Goal: Transaction & Acquisition: Obtain resource

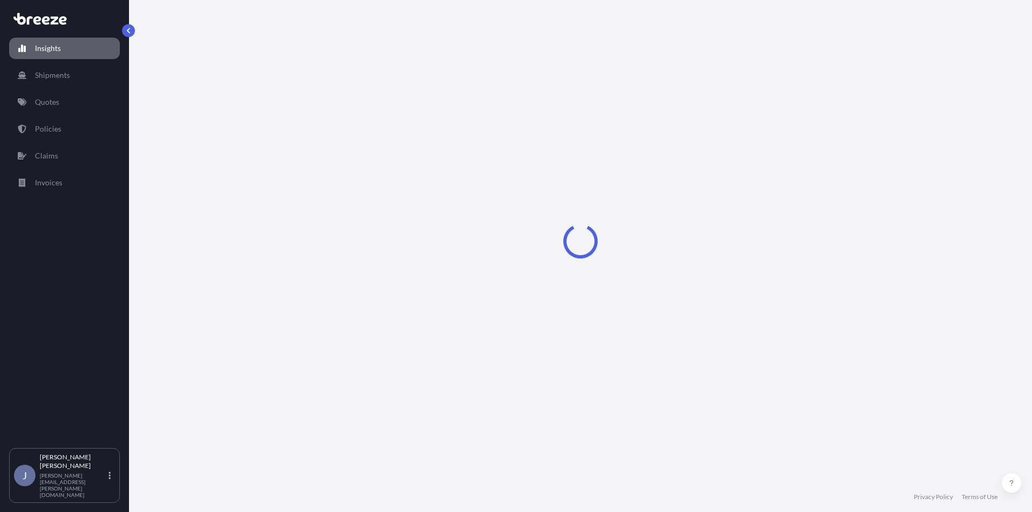
select select "2025"
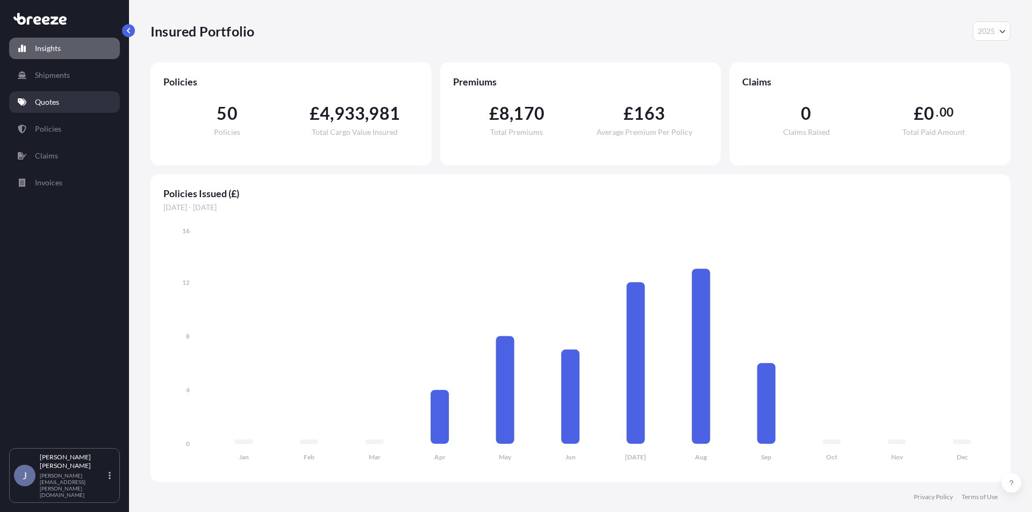
click at [59, 105] on p "Quotes" at bounding box center [47, 102] width 24 height 11
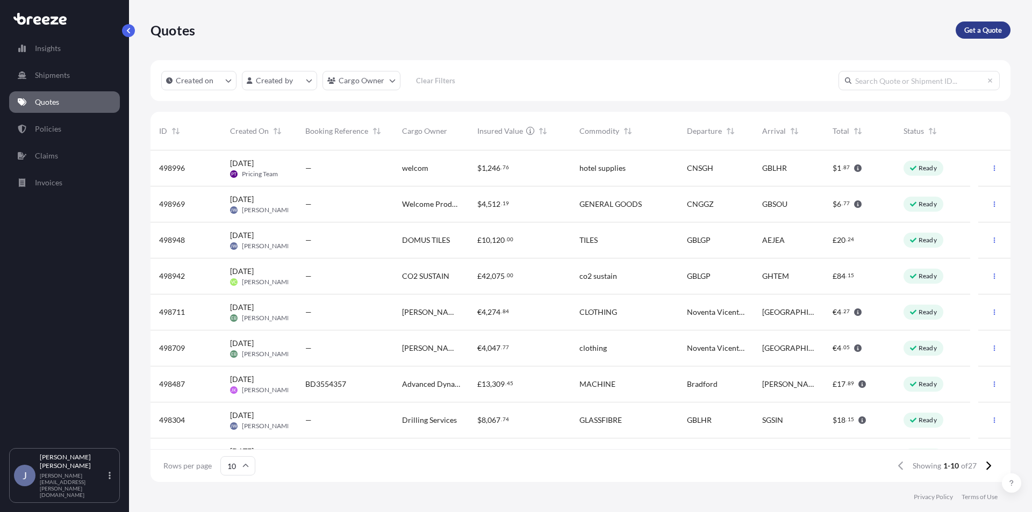
click at [996, 33] on p "Get a Quote" at bounding box center [984, 30] width 38 height 11
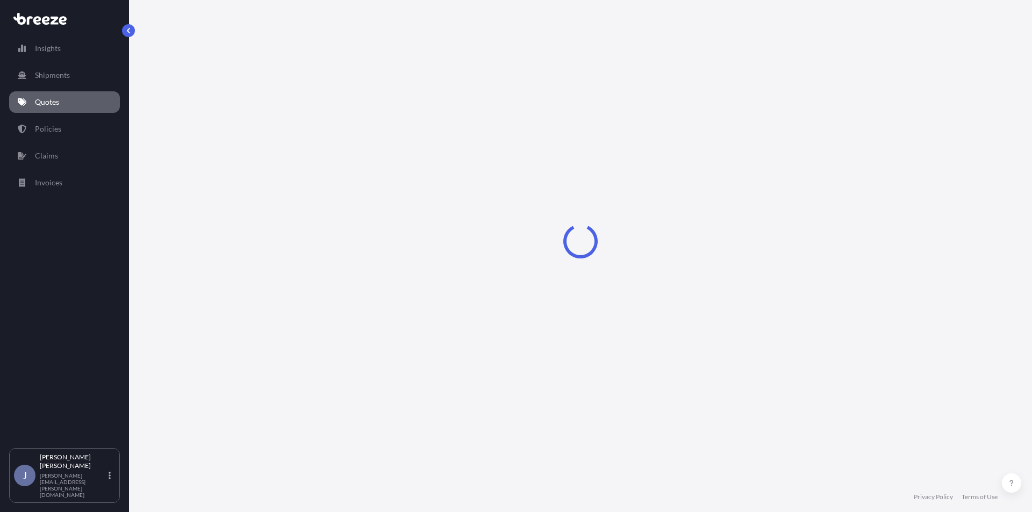
select select "Sea"
select select "1"
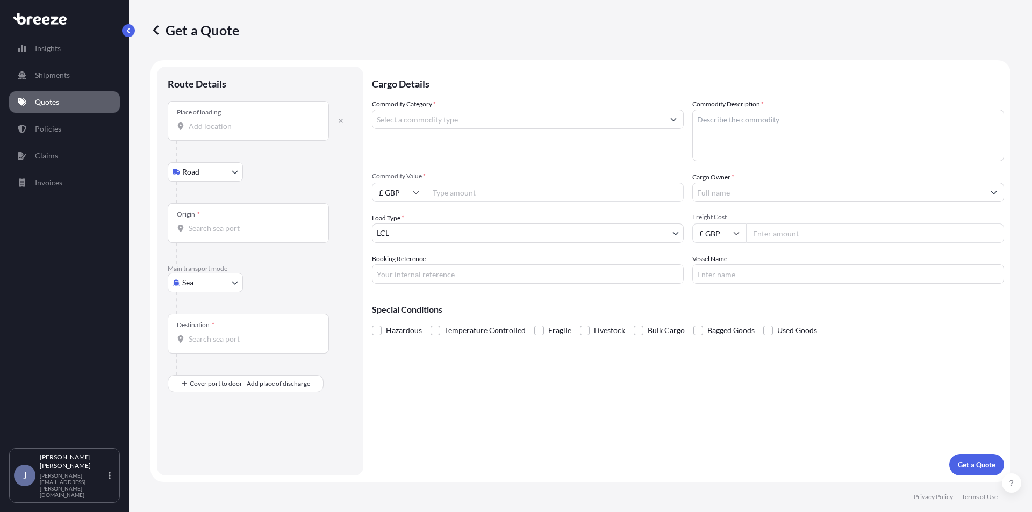
click at [258, 130] on input "Place of loading" at bounding box center [252, 126] width 127 height 11
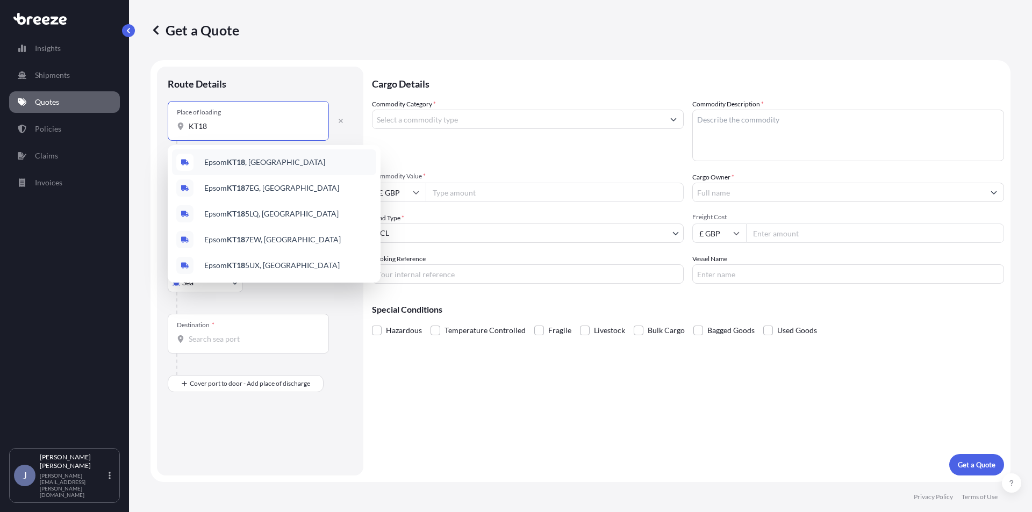
click at [287, 166] on div "Epsom KT18 , [GEOGRAPHIC_DATA]" at bounding box center [274, 162] width 204 height 26
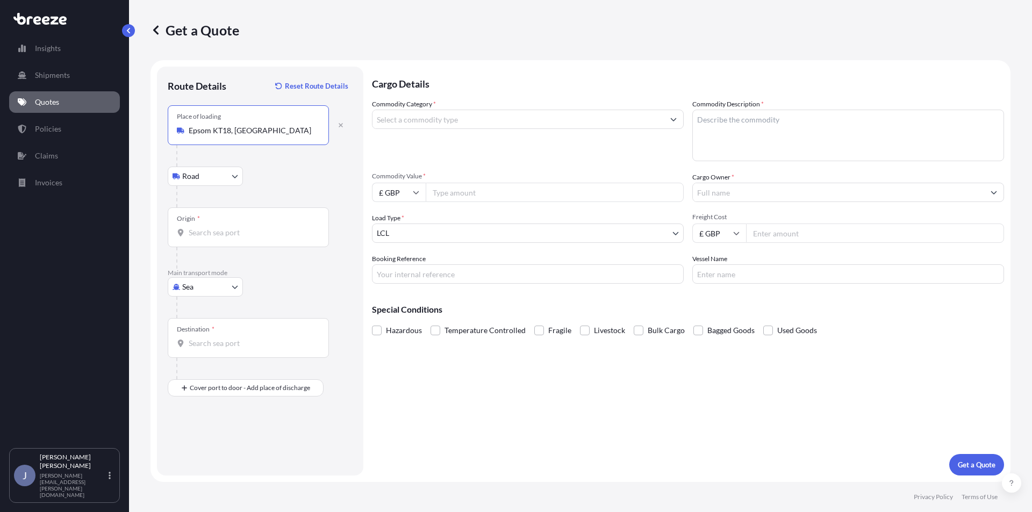
type input "Epsom KT18, [GEOGRAPHIC_DATA]"
click at [209, 236] on input "Origin *" at bounding box center [252, 232] width 127 height 11
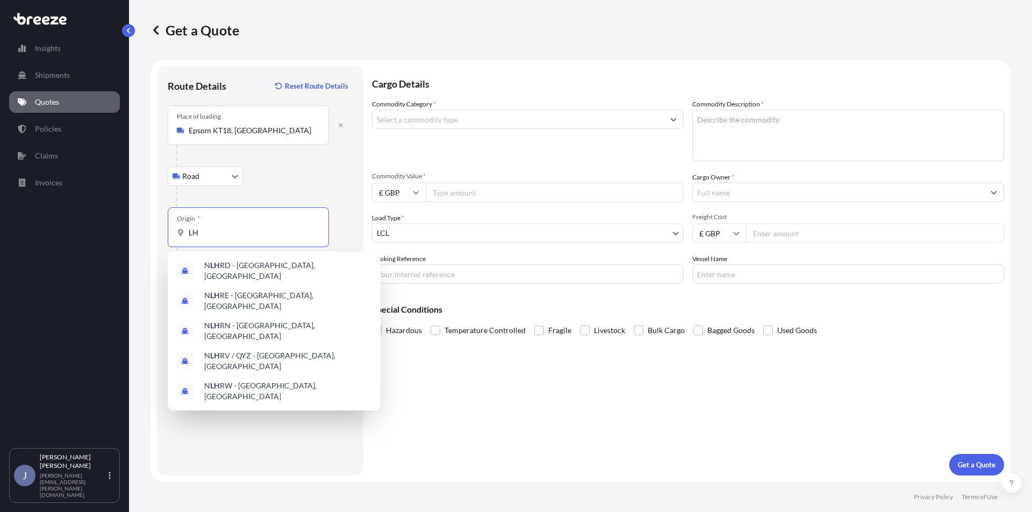
type input "L"
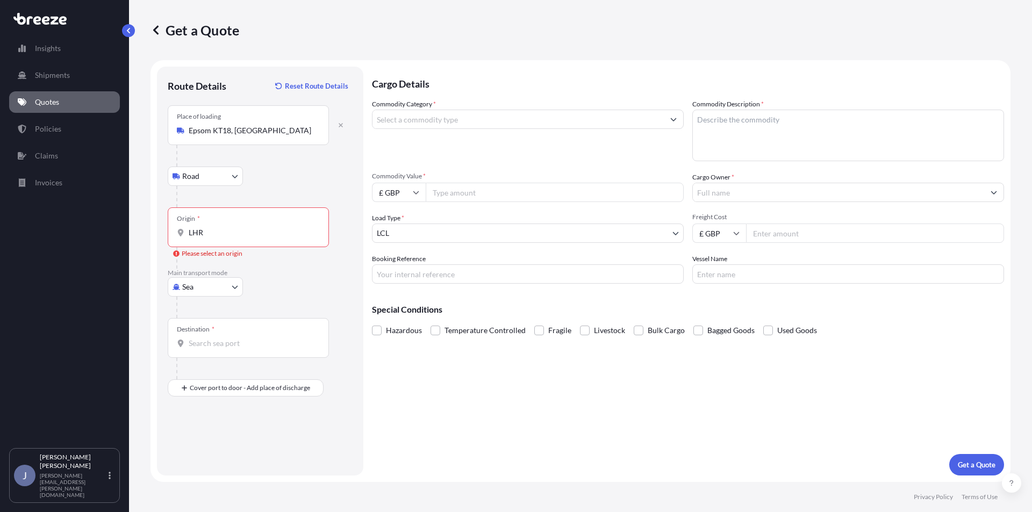
click at [227, 333] on div "Destination *" at bounding box center [248, 338] width 161 height 40
click at [227, 338] on input "Destination *" at bounding box center [252, 343] width 127 height 11
click at [219, 230] on input "LHR" at bounding box center [252, 232] width 127 height 11
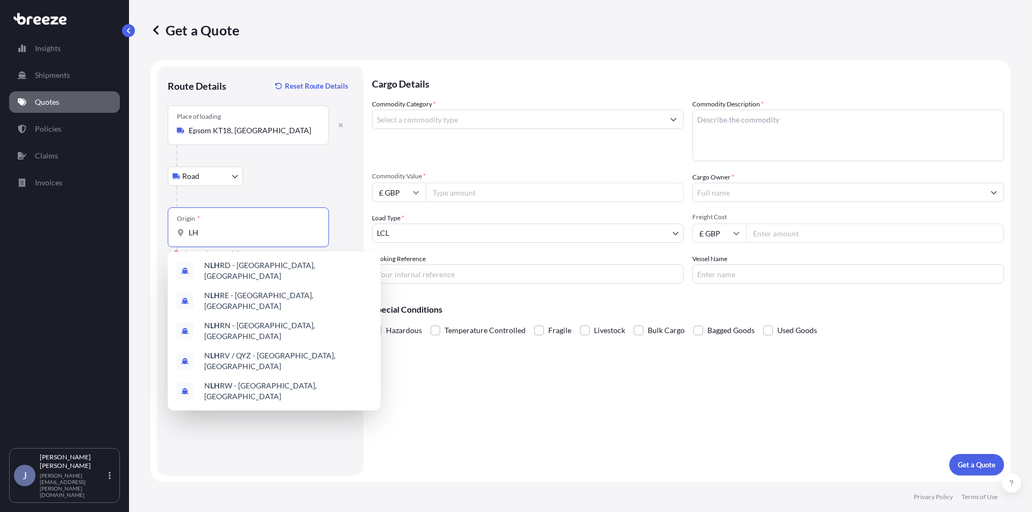
type input "L"
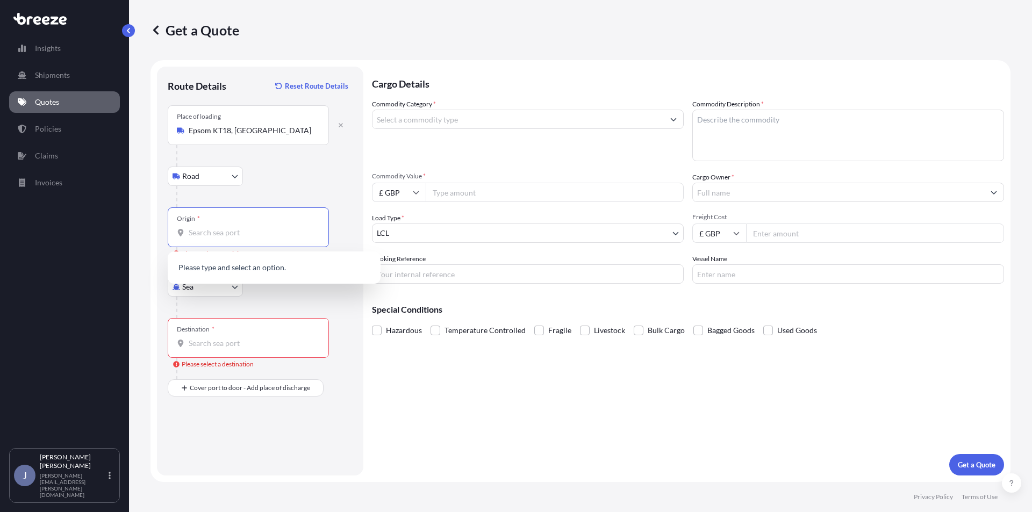
click at [348, 160] on div at bounding box center [264, 156] width 176 height 22
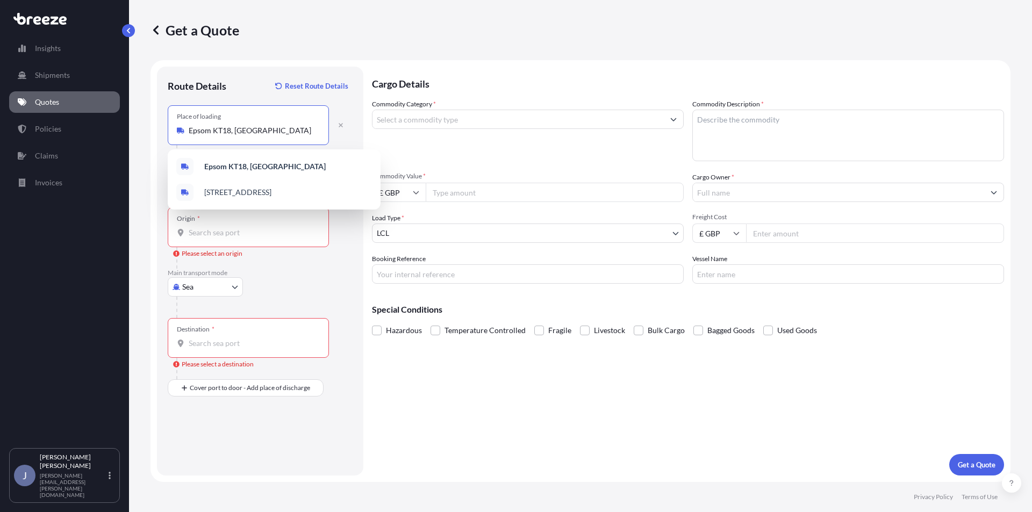
click at [265, 127] on input "Epsom KT18, [GEOGRAPHIC_DATA]" at bounding box center [252, 130] width 127 height 11
click at [341, 126] on icon "button" at bounding box center [341, 125] width 6 height 6
select select "Road"
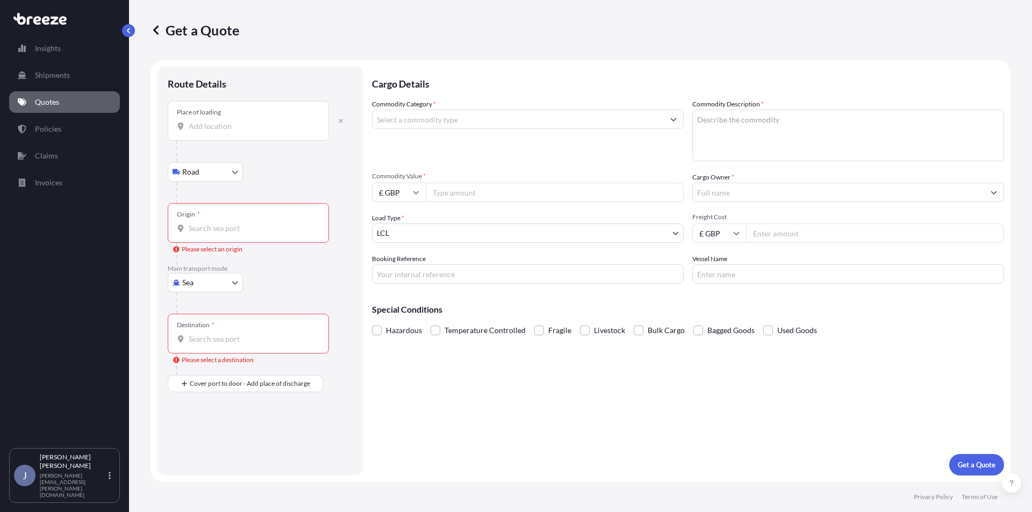
click at [258, 135] on div "Place of loading" at bounding box center [248, 121] width 161 height 40
click at [258, 132] on input "Place of loading" at bounding box center [252, 126] width 127 height 11
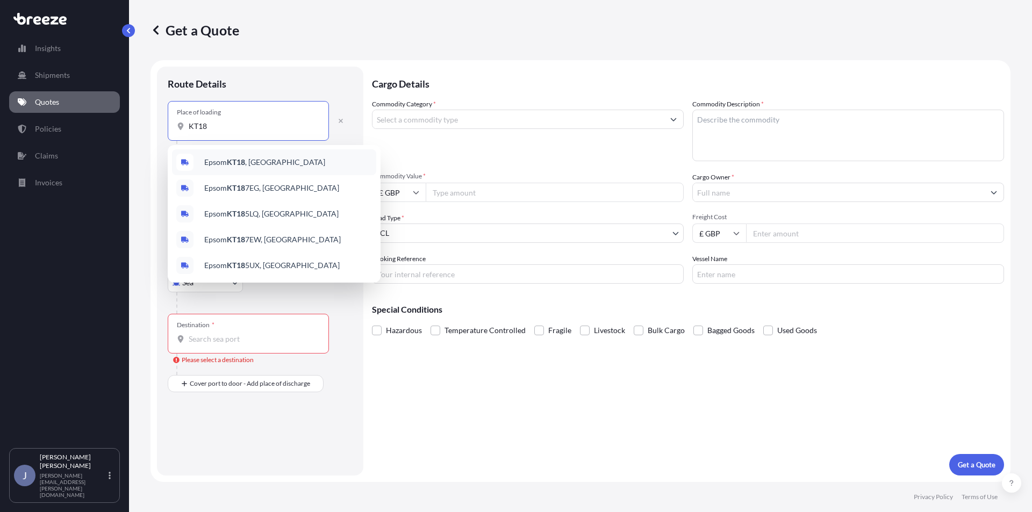
click at [311, 170] on div "Epsom KT18 , [GEOGRAPHIC_DATA]" at bounding box center [274, 162] width 204 height 26
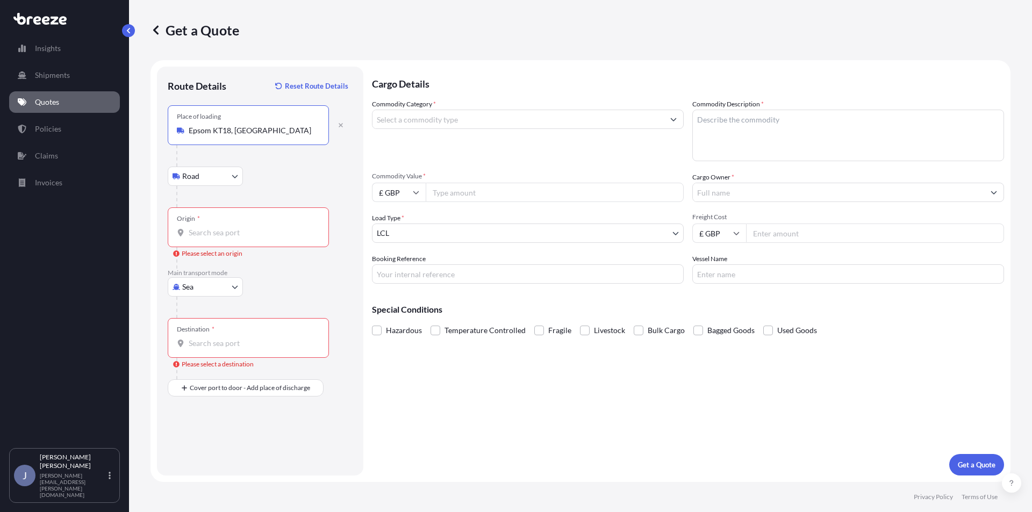
type input "Epsom KT18, [GEOGRAPHIC_DATA]"
click at [200, 235] on input "Origin * Please select an origin" at bounding box center [252, 232] width 127 height 11
click at [209, 286] on body "0 options available. 5 options available. 0 options available. Insights Shipmen…" at bounding box center [516, 256] width 1032 height 512
click at [198, 327] on div "Air" at bounding box center [205, 334] width 67 height 19
select select "Air"
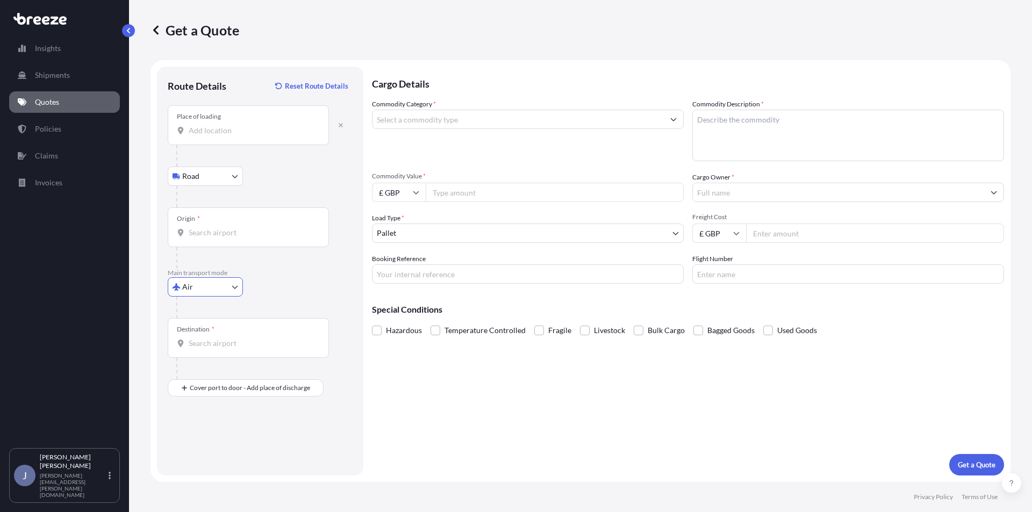
click at [203, 234] on input "Origin *" at bounding box center [252, 232] width 127 height 11
type input "GBLHR - Heathrow Apt/[GEOGRAPHIC_DATA], [GEOGRAPHIC_DATA]"
click at [200, 341] on input "Destination *" at bounding box center [252, 343] width 127 height 11
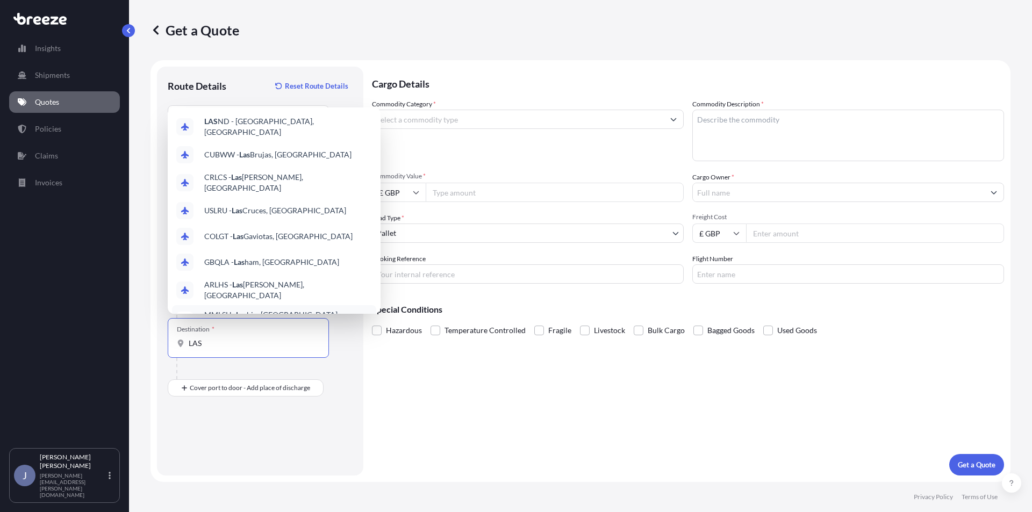
click at [460, 374] on div "Cargo Details Commodity Category * Commodity Description * Commodity Value * £ …" at bounding box center [688, 271] width 632 height 409
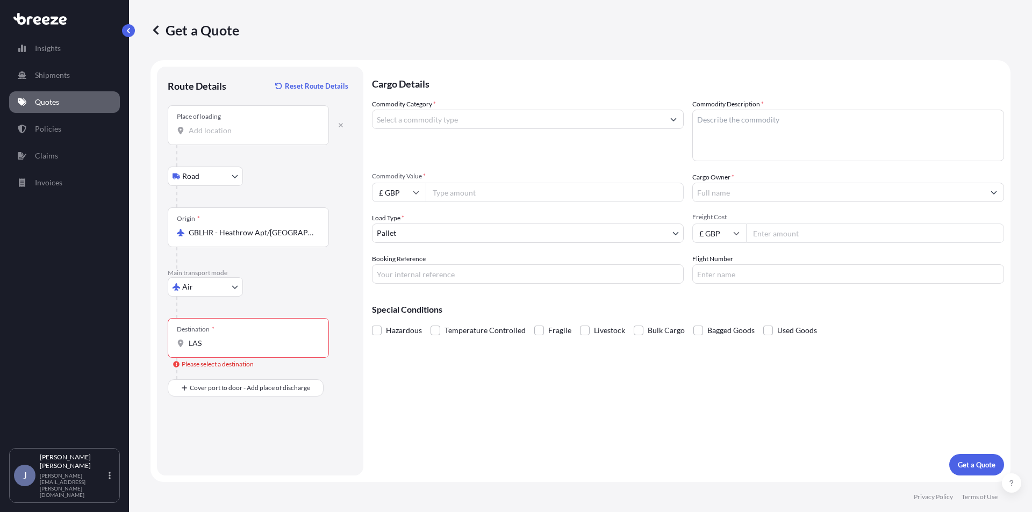
click at [210, 338] on div "Destination * LAS" at bounding box center [248, 338] width 161 height 40
click at [210, 338] on input "LAS" at bounding box center [252, 343] width 127 height 11
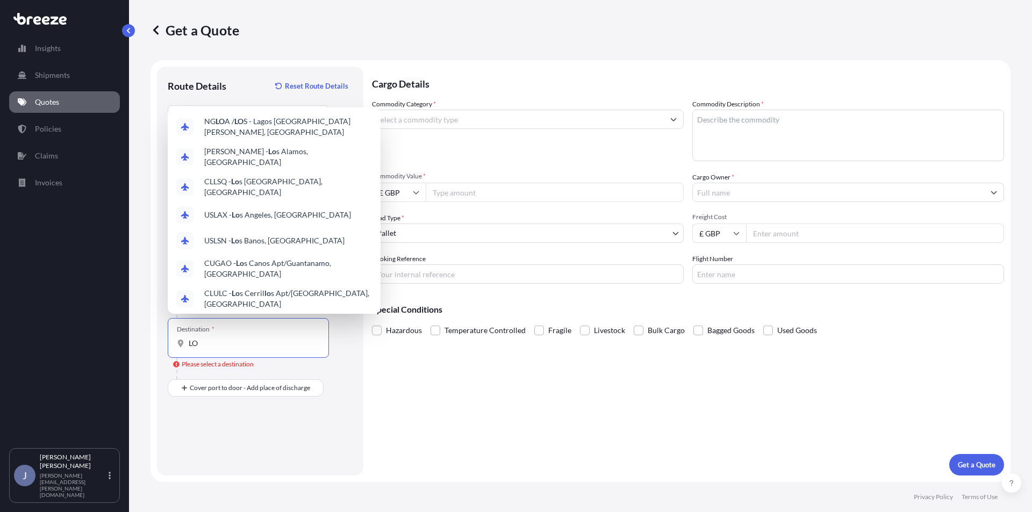
type input "L"
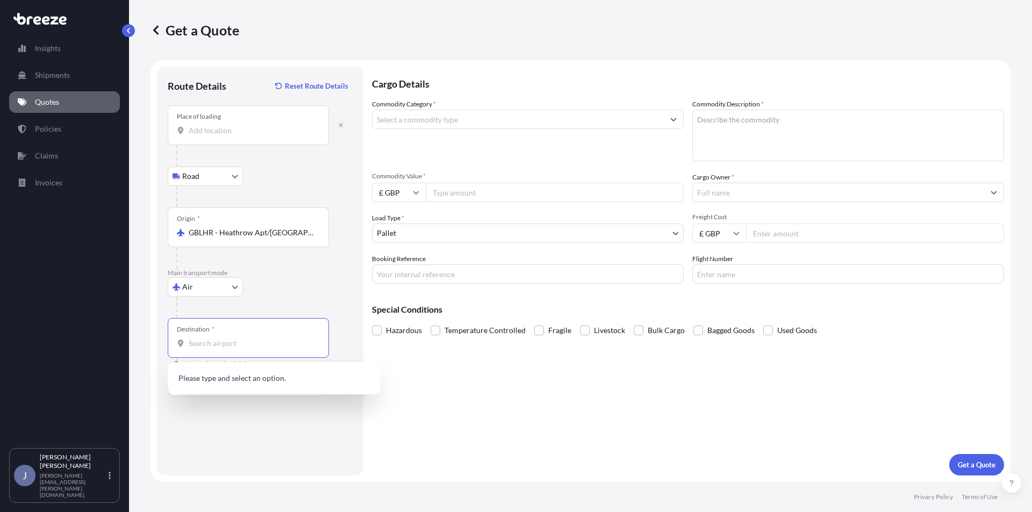
click at [530, 386] on div "Cargo Details Commodity Category * Commodity Description * Commodity Value * £ …" at bounding box center [688, 271] width 632 height 409
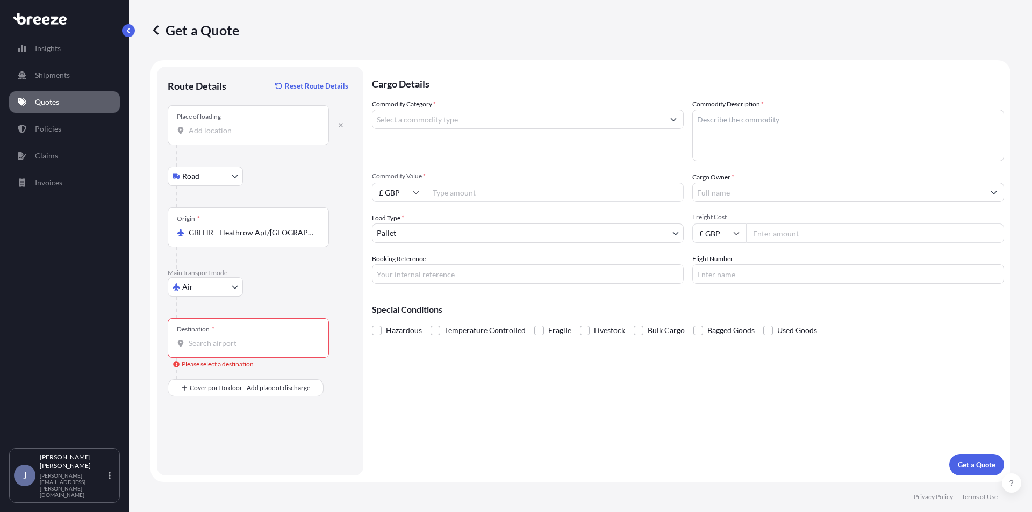
click at [255, 341] on input "Destination * Please select a destination" at bounding box center [252, 343] width 127 height 11
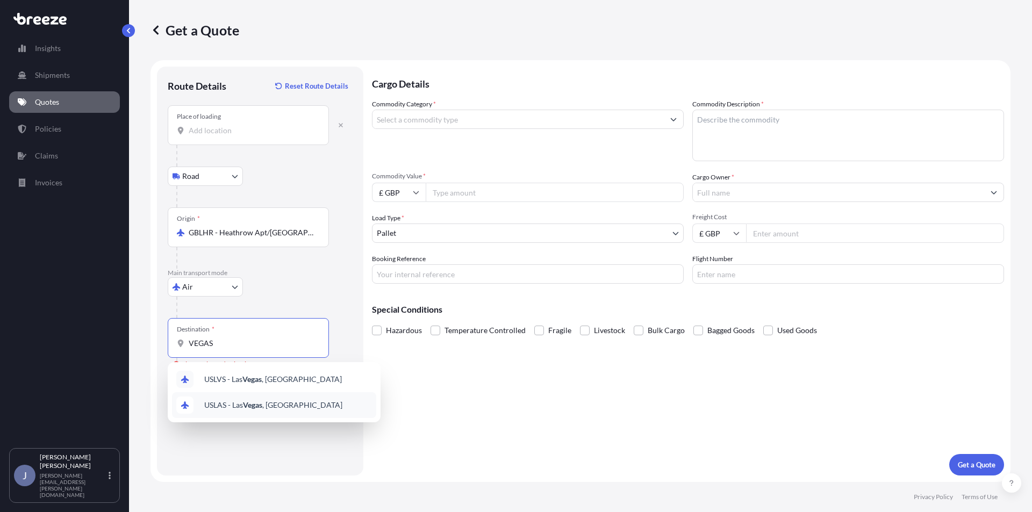
click at [273, 404] on span "USLAS - [GEOGRAPHIC_DATA] , [GEOGRAPHIC_DATA]" at bounding box center [273, 405] width 138 height 11
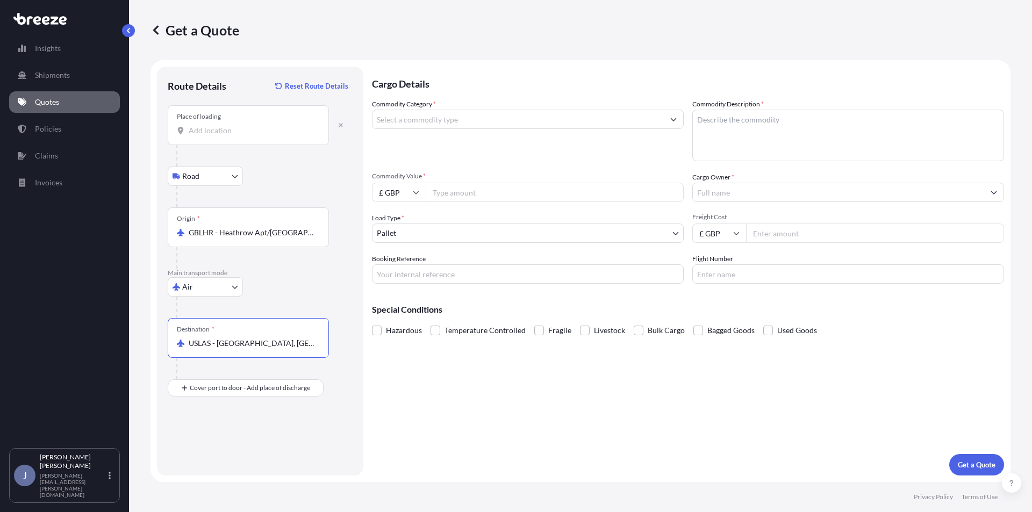
type input "USLAS - [GEOGRAPHIC_DATA], [GEOGRAPHIC_DATA]"
click at [461, 110] on input "Commodity Category *" at bounding box center [518, 119] width 291 height 19
drag, startPoint x: 300, startPoint y: 97, endPoint x: 216, endPoint y: 87, distance: 85.0
click at [216, 87] on form "Route Details Reset Route Details Place of loading Road Road Rail Origin * GBLH…" at bounding box center [581, 271] width 860 height 422
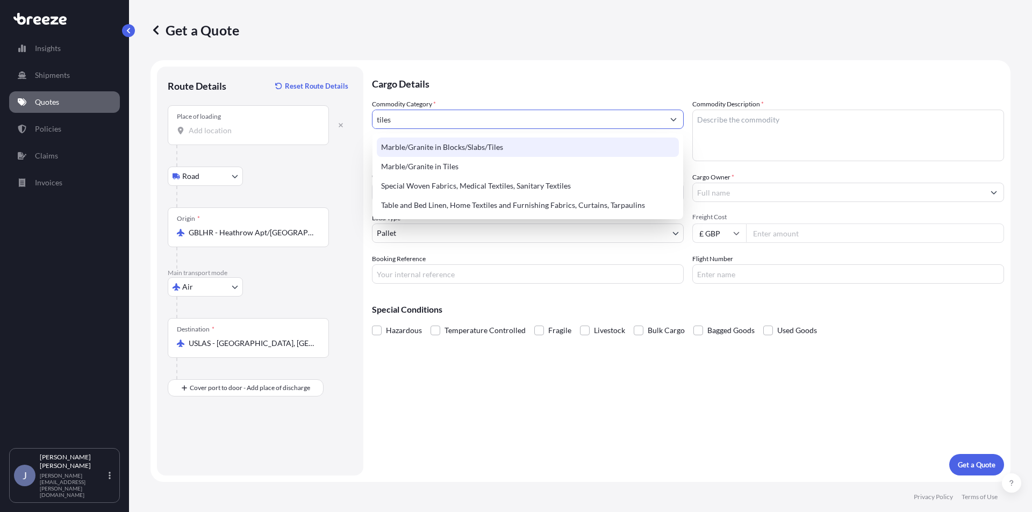
click at [509, 147] on div "Marble/Granite in Blocks/Slabs/Tiles" at bounding box center [528, 147] width 302 height 19
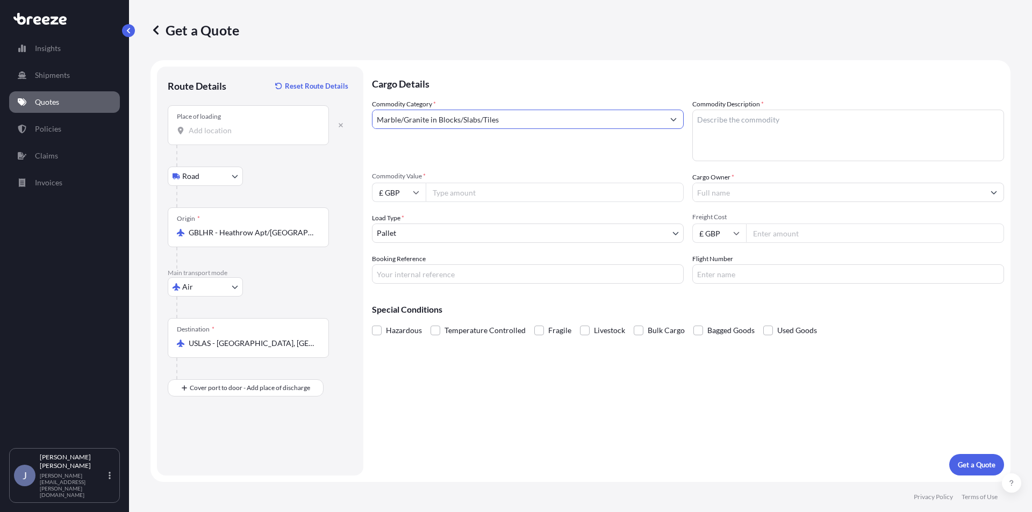
type input "Marble/Granite in Blocks/Slabs/Tiles"
click at [771, 114] on textarea "Commodity Description *" at bounding box center [849, 136] width 312 height 52
type textarea "TILES"
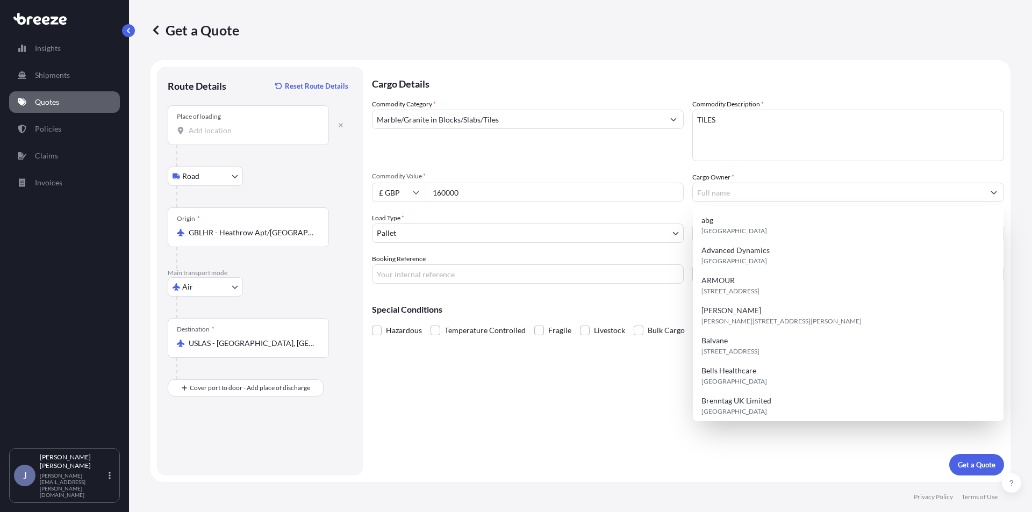
click at [522, 187] on input "160000" at bounding box center [555, 192] width 258 height 19
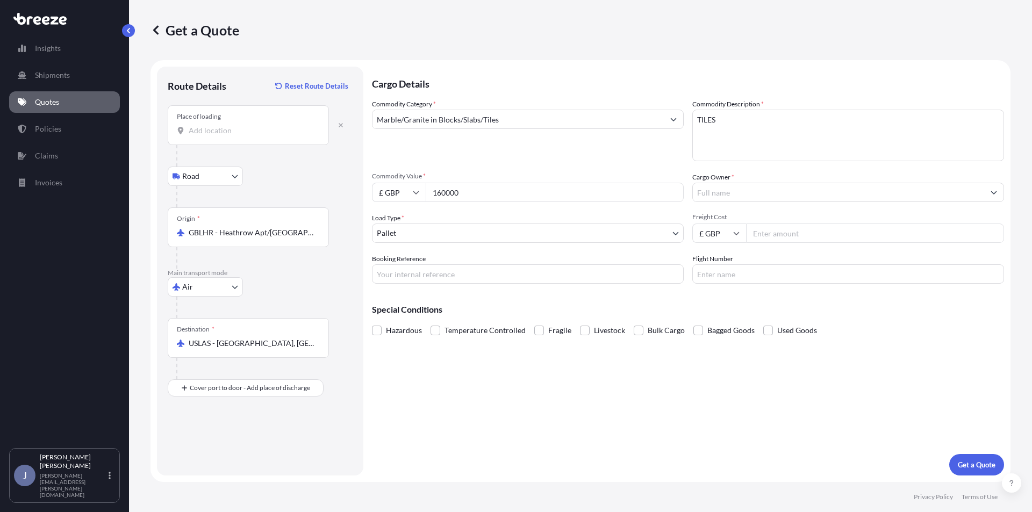
drag, startPoint x: 482, startPoint y: 192, endPoint x: 181, endPoint y: 192, distance: 301.7
click at [181, 192] on form "Route Details Reset Route Details Place of loading Road Road Rail Origin * GBLH…" at bounding box center [581, 271] width 860 height 422
type input "1600000"
type input "d"
type input "Domus"
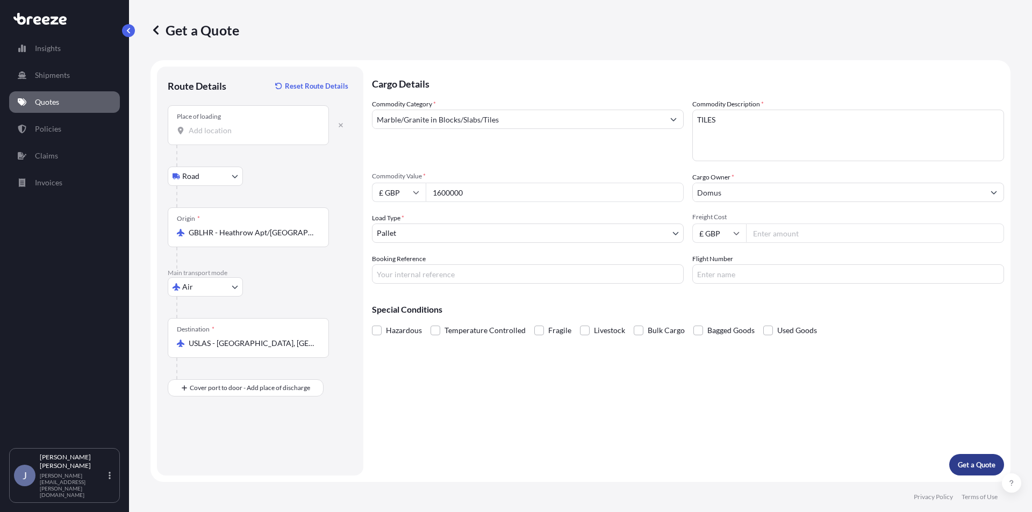
click at [972, 469] on p "Get a Quote" at bounding box center [977, 465] width 38 height 11
click at [217, 122] on div "Place of loading" at bounding box center [248, 125] width 161 height 40
click at [217, 125] on input "Place of loading Please select a place of loading" at bounding box center [252, 130] width 127 height 11
type input "Epsom KT18, [GEOGRAPHIC_DATA]"
click at [974, 463] on p "Get a Quote" at bounding box center [977, 465] width 38 height 11
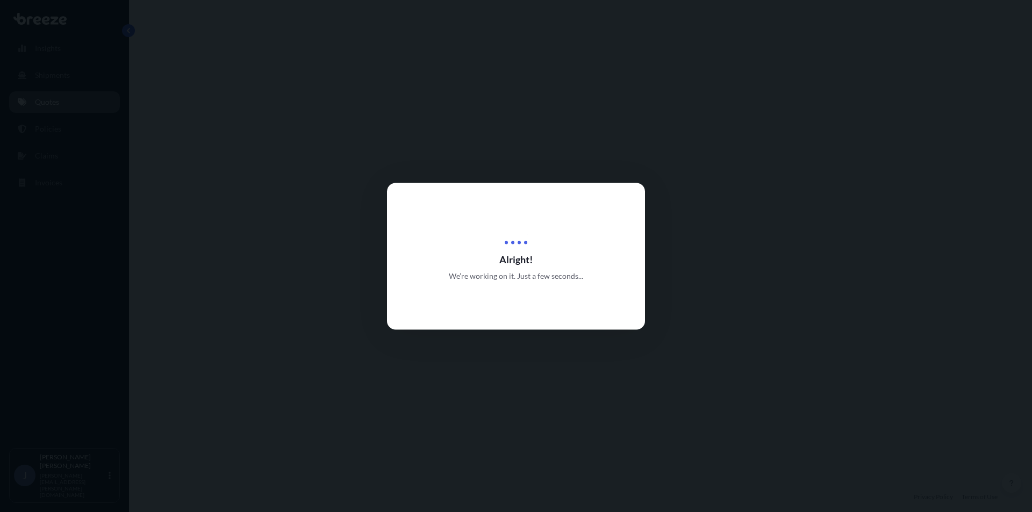
select select "Road"
select select "Air"
select select "1"
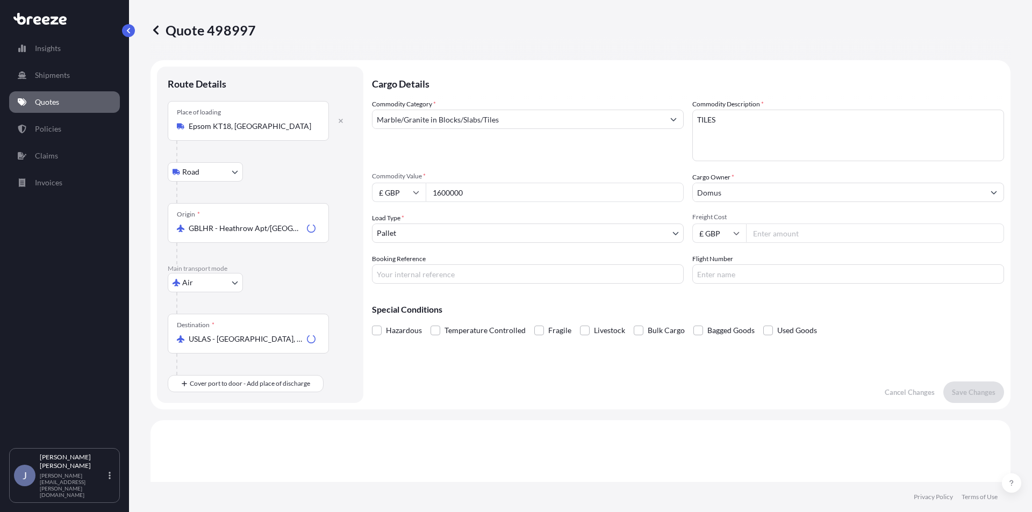
scroll to position [367, 0]
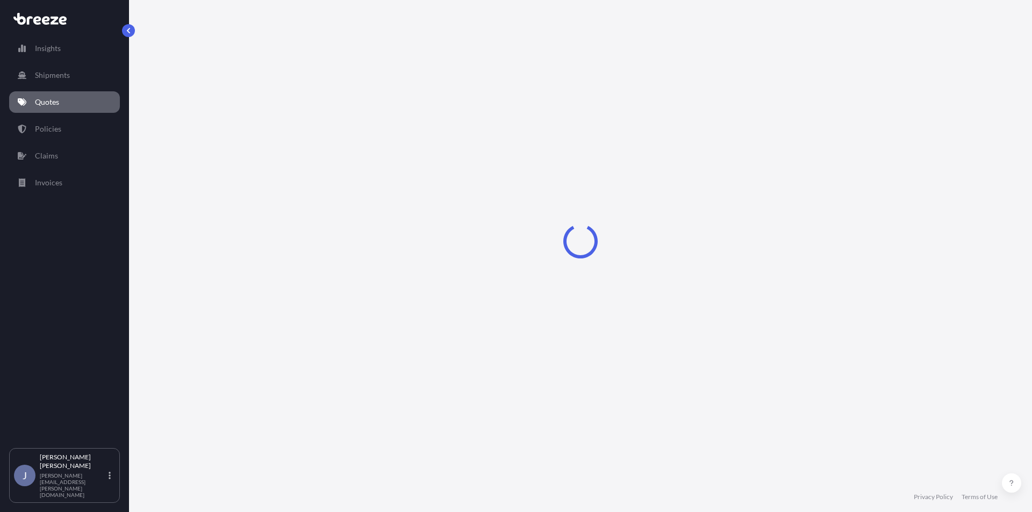
select select "Sea"
type input "£ GBP"
select select "1"
type input "£ GBP"
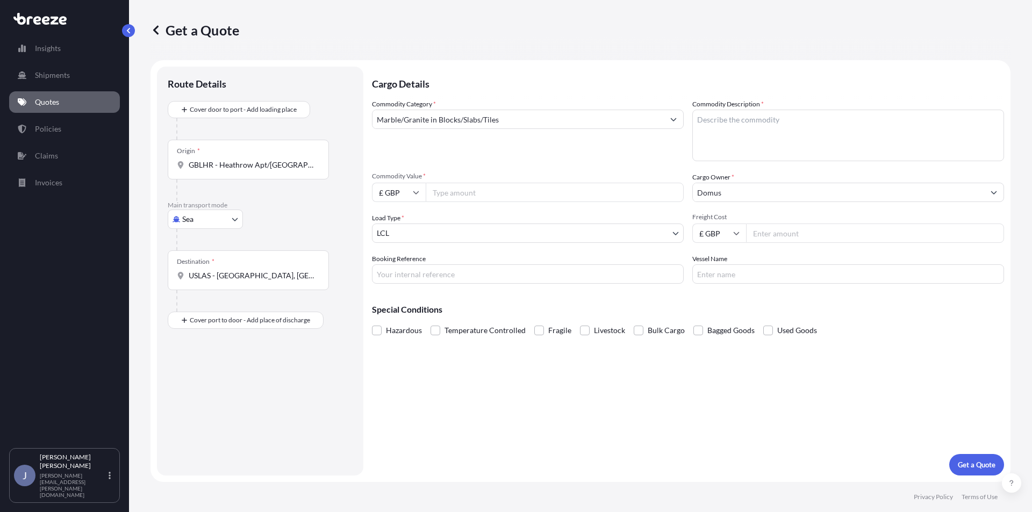
scroll to position [422, 0]
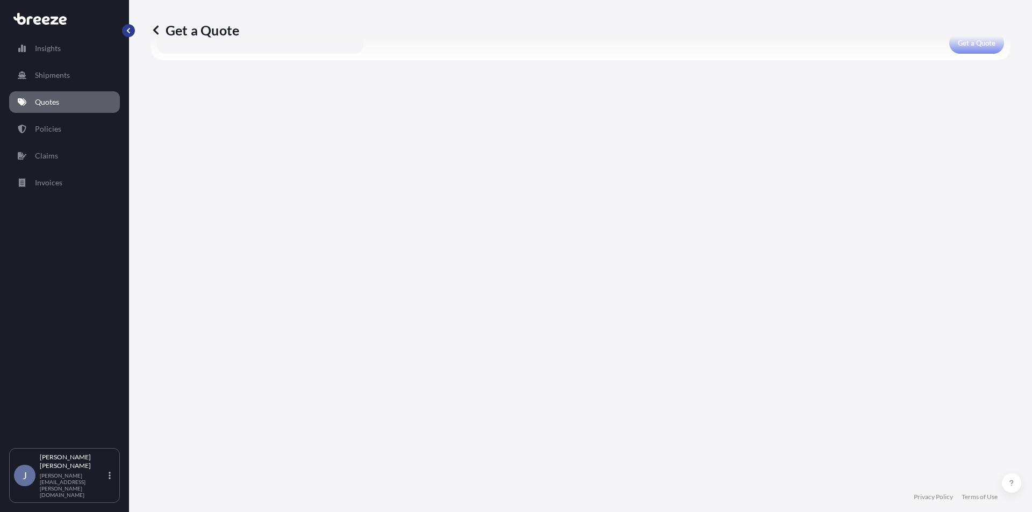
click at [133, 31] on button "button" at bounding box center [128, 30] width 13 height 13
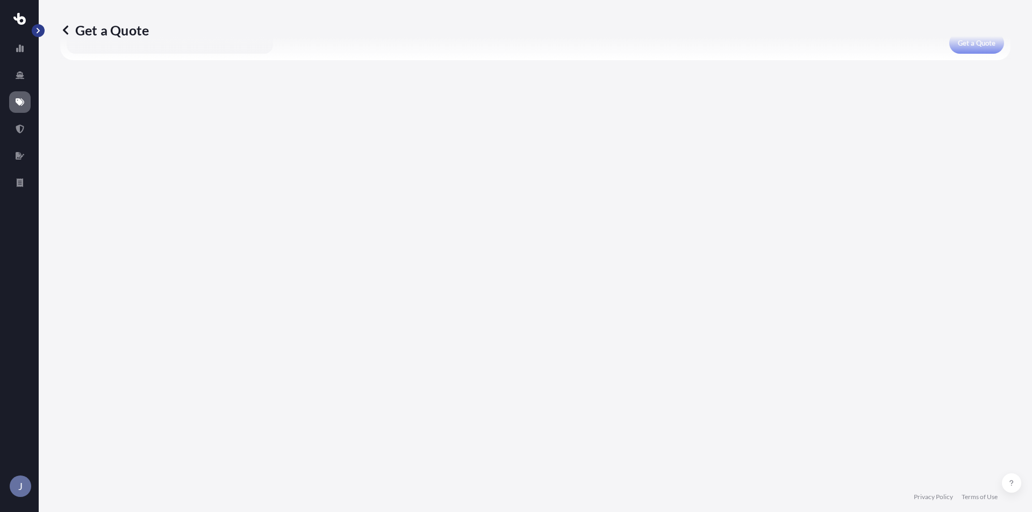
click at [30, 29] on div "J" at bounding box center [19, 256] width 39 height 512
click at [33, 30] on button "button" at bounding box center [38, 30] width 13 height 13
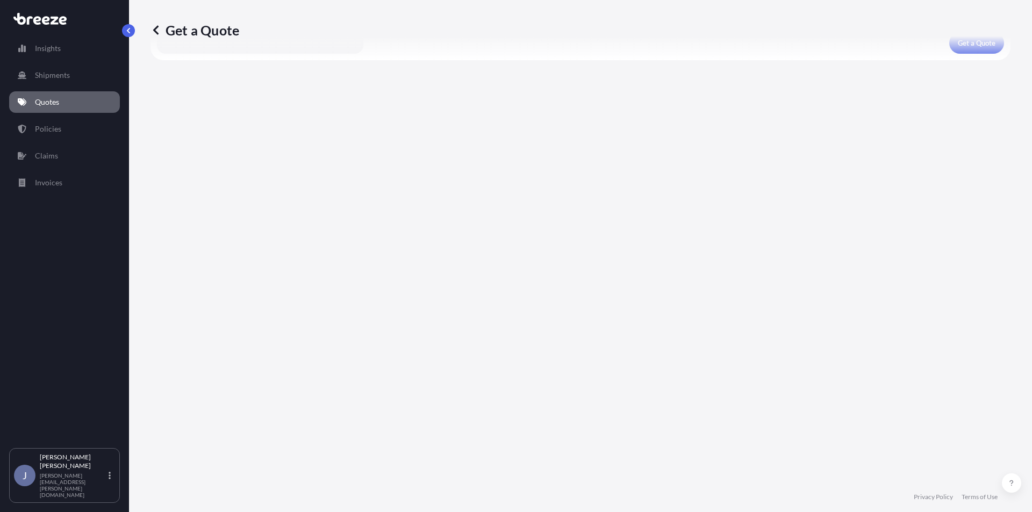
click at [153, 30] on icon at bounding box center [156, 30] width 11 height 11
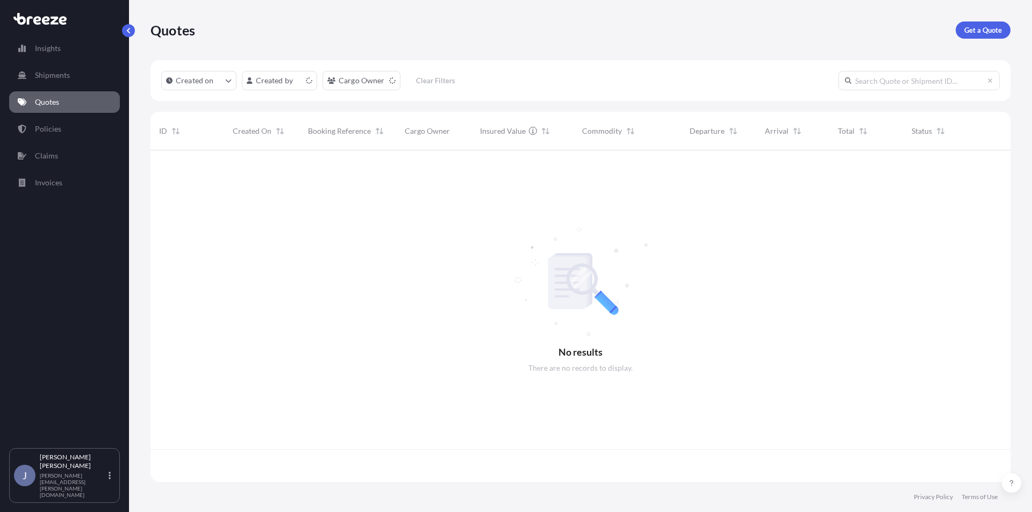
scroll to position [330, 852]
click at [990, 38] on link "Get a Quote" at bounding box center [983, 30] width 55 height 17
select select "Sea"
select select "1"
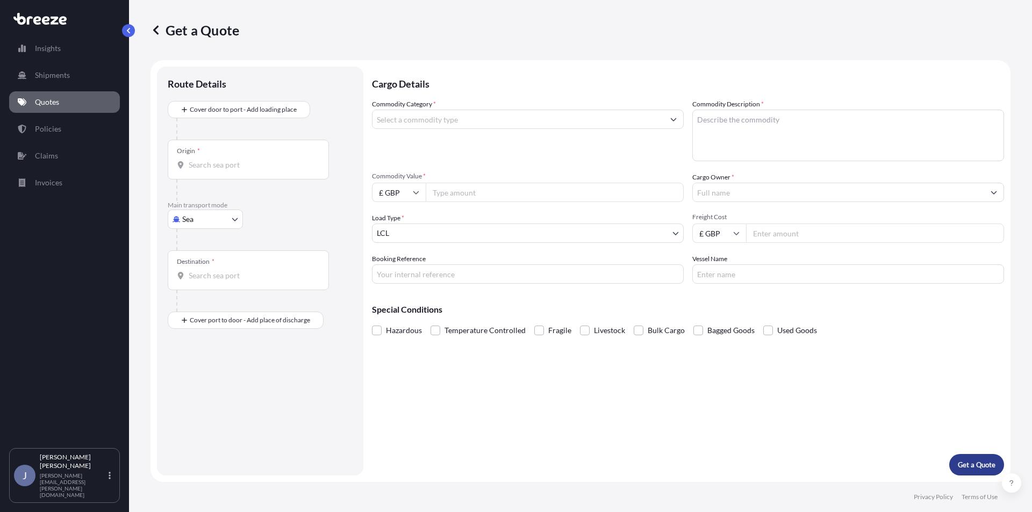
click at [987, 468] on p "Get a Quote" at bounding box center [977, 465] width 38 height 11
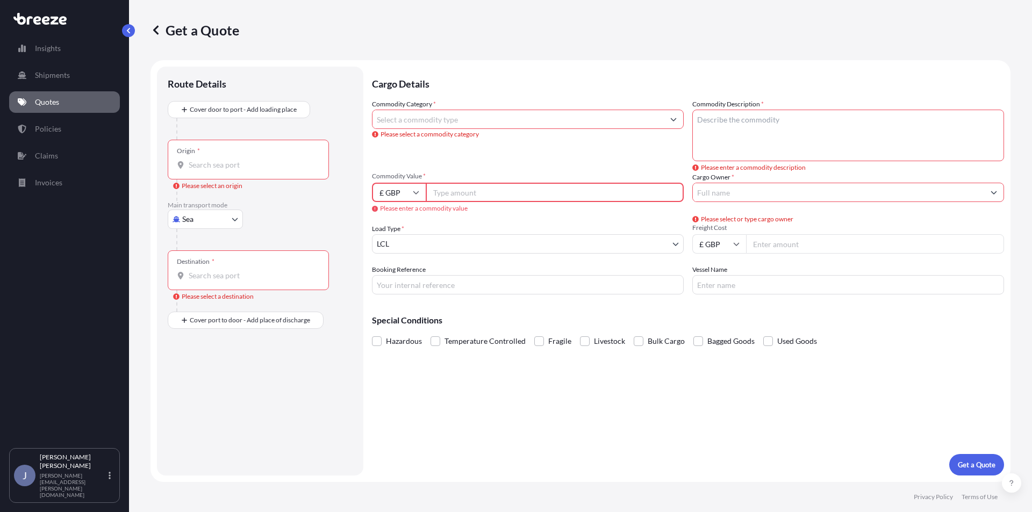
click at [205, 166] on input "Origin * Please select an origin" at bounding box center [252, 165] width 127 height 11
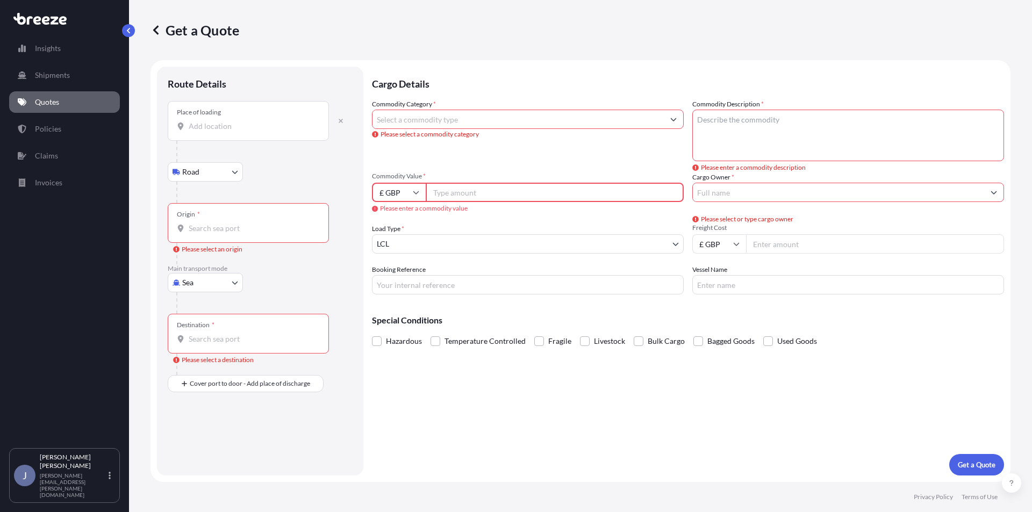
click at [237, 132] on div "Place of loading" at bounding box center [248, 121] width 161 height 40
click at [237, 132] on input "Place of loading" at bounding box center [252, 126] width 127 height 11
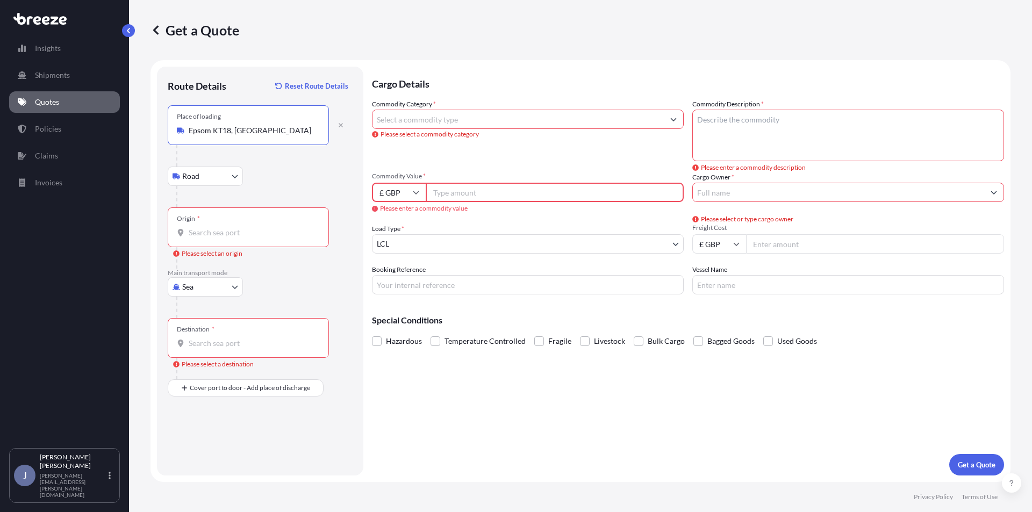
type input "Epsom KT18, [GEOGRAPHIC_DATA]"
click at [208, 232] on input "Origin * Please select an origin" at bounding box center [252, 232] width 127 height 11
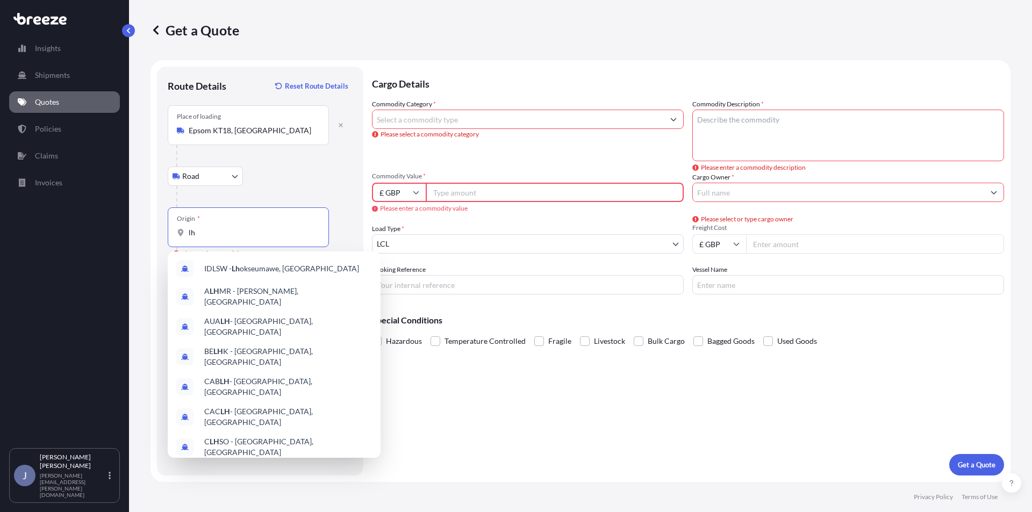
type input "l"
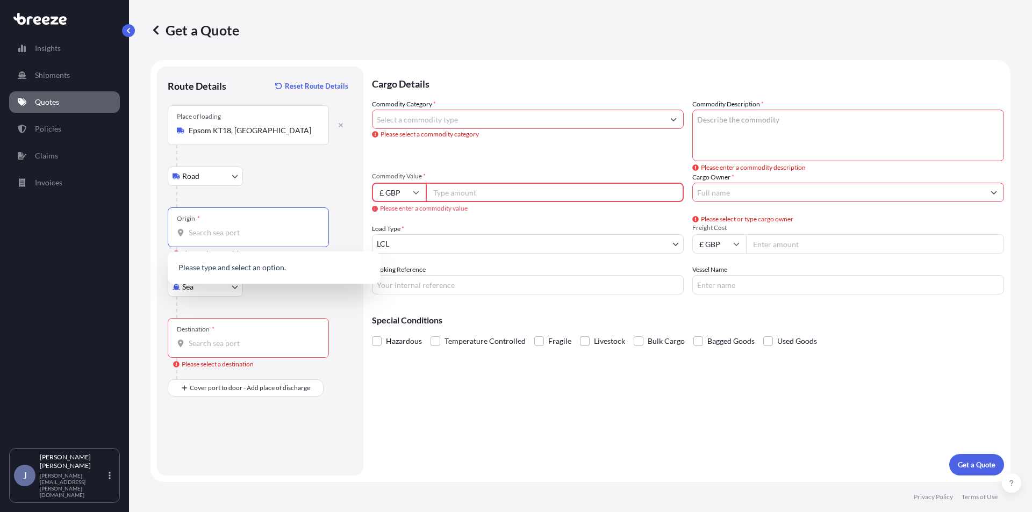
click at [227, 292] on body "0 options available. Insights Shipments Quotes Policies Claims Invoices J [PERS…" at bounding box center [516, 256] width 1032 height 512
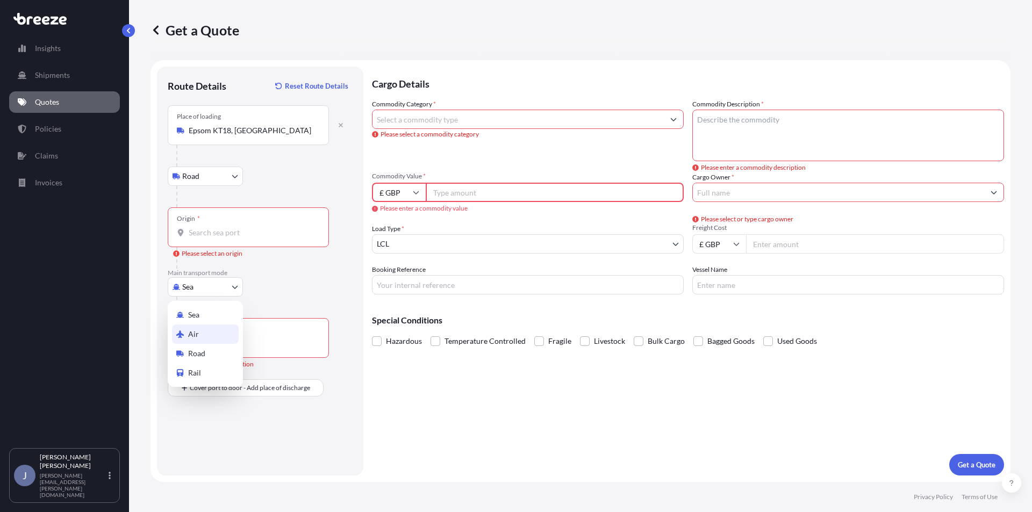
click at [199, 329] on div "Air" at bounding box center [205, 334] width 67 height 19
select select "Air"
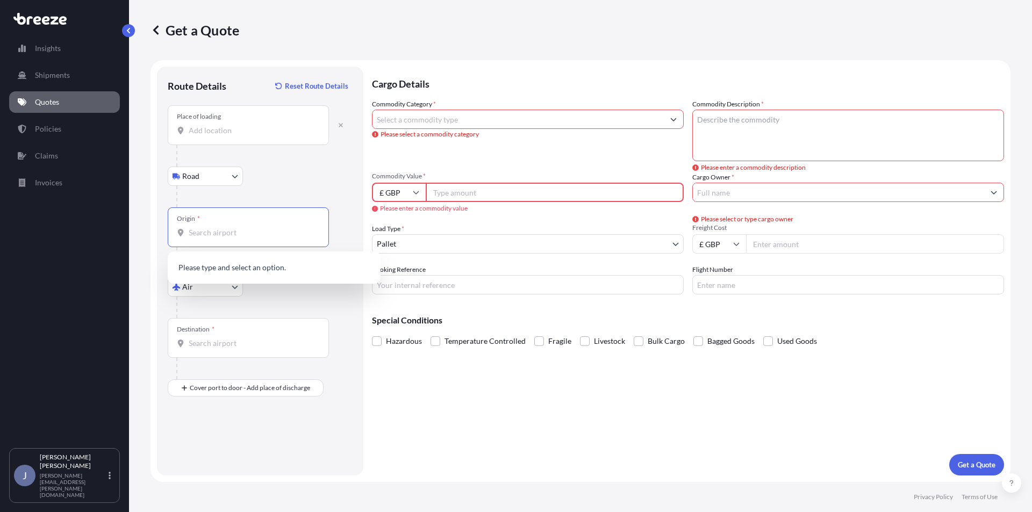
click at [204, 232] on input "Origin *" at bounding box center [252, 232] width 127 height 11
click at [215, 238] on div "Origin *" at bounding box center [248, 228] width 161 height 40
click at [215, 238] on input "Origin * Please select an origin" at bounding box center [252, 232] width 127 height 11
type input "l"
click at [234, 273] on span "GB LHR - Heathrow Apt/[GEOGRAPHIC_DATA], [GEOGRAPHIC_DATA]" at bounding box center [288, 271] width 168 height 22
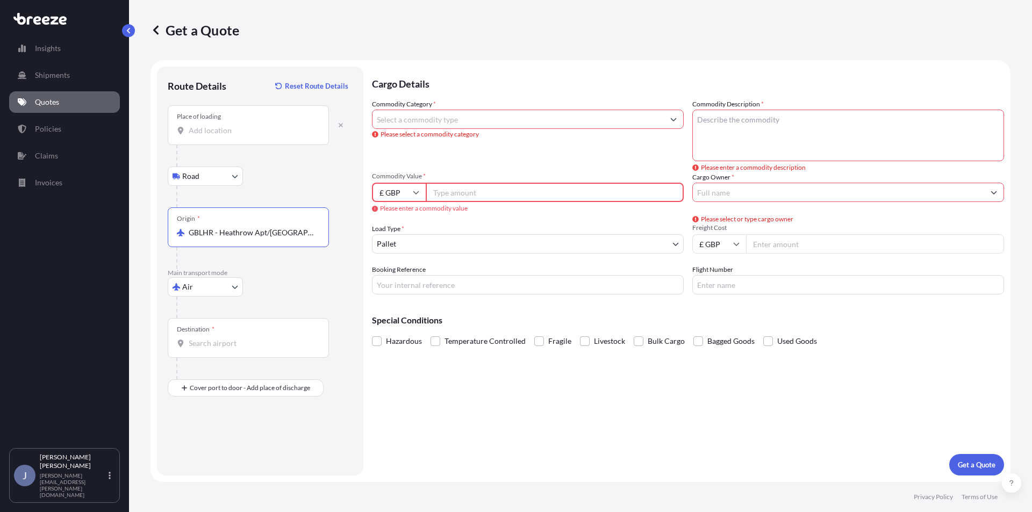
type input "GBLHR - Heathrow Apt/[GEOGRAPHIC_DATA], [GEOGRAPHIC_DATA]"
click at [230, 341] on input "Destination *" at bounding box center [252, 343] width 127 height 11
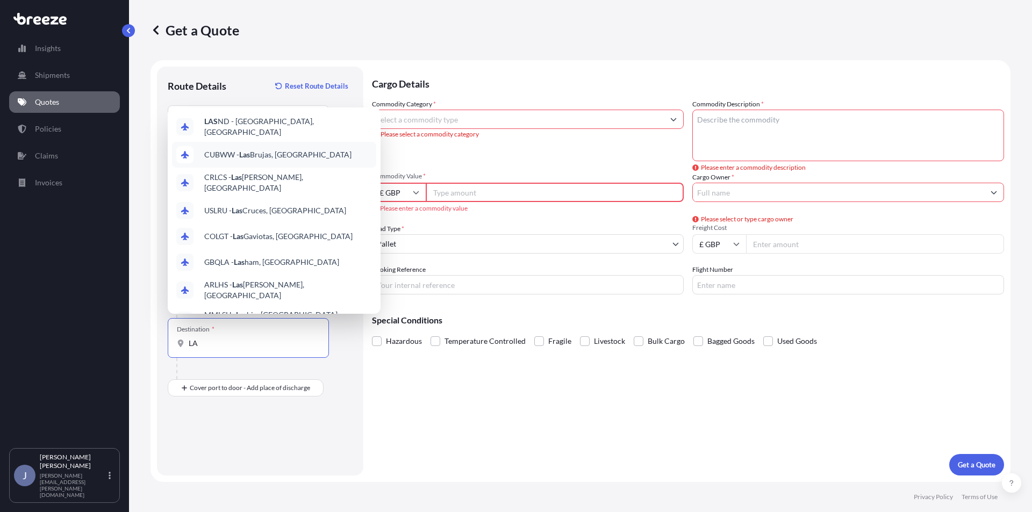
type input "L"
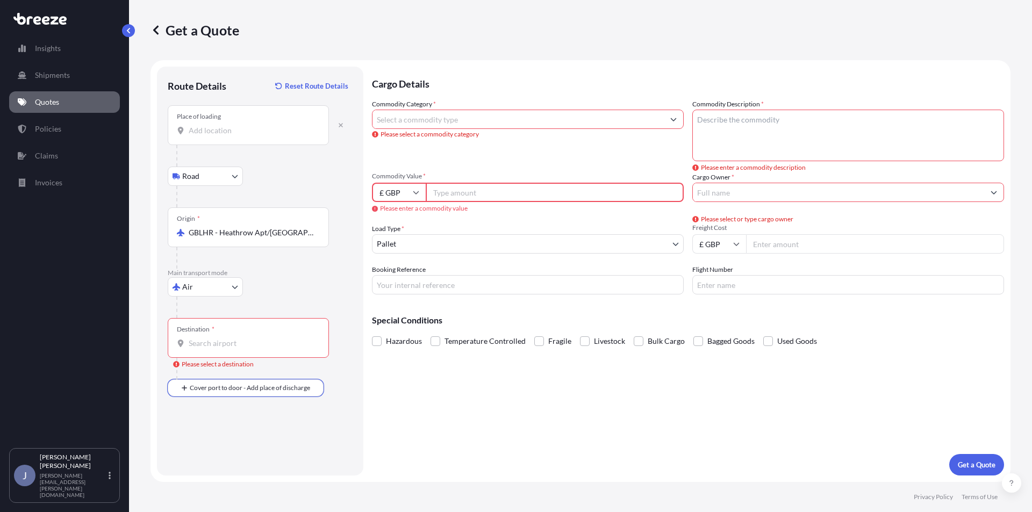
click at [224, 340] on input "Destination * Please select a destination" at bounding box center [252, 343] width 127 height 11
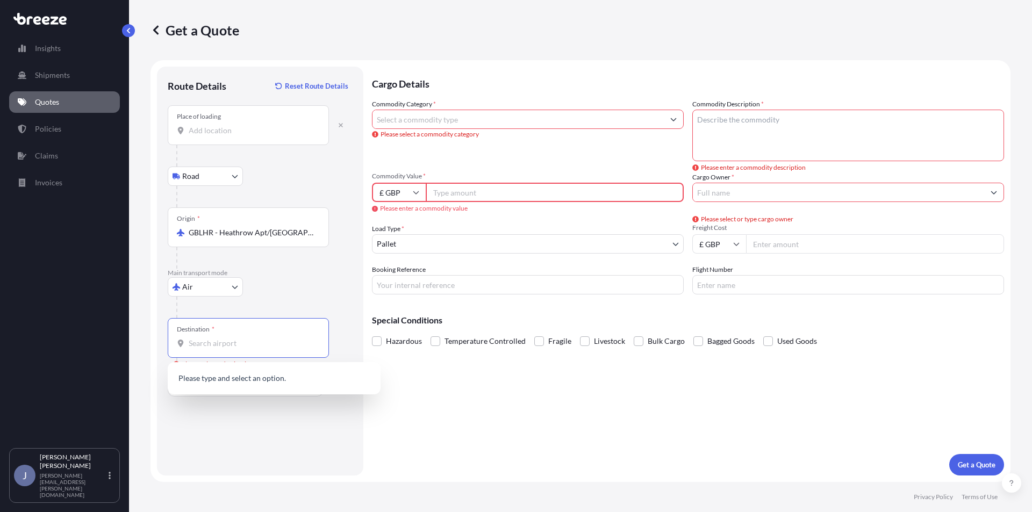
drag, startPoint x: 509, startPoint y: 420, endPoint x: 501, endPoint y: 422, distance: 8.9
click at [510, 419] on div "Cargo Details Commodity Category * Please select a commodity category Commodity…" at bounding box center [688, 271] width 632 height 409
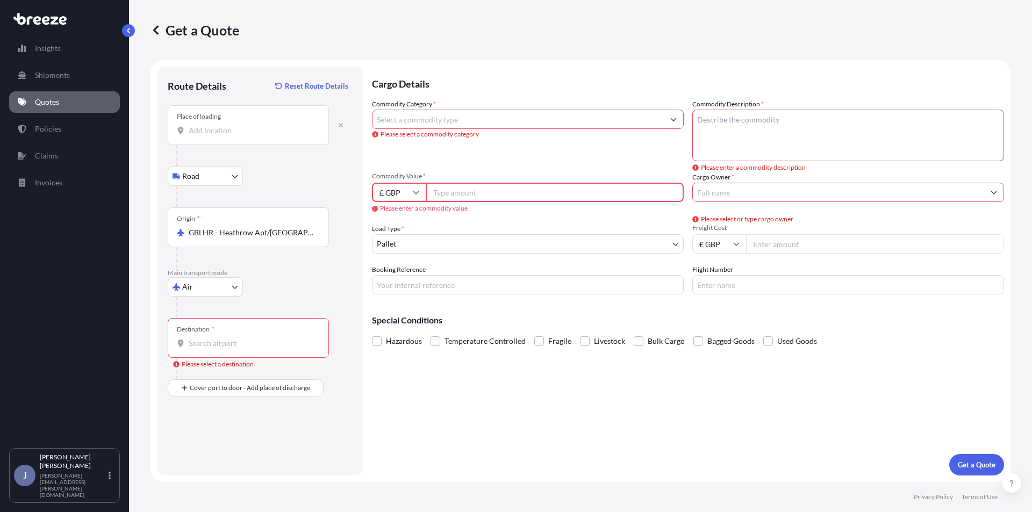
click at [241, 339] on input "Destination * Please select a destination" at bounding box center [252, 343] width 127 height 11
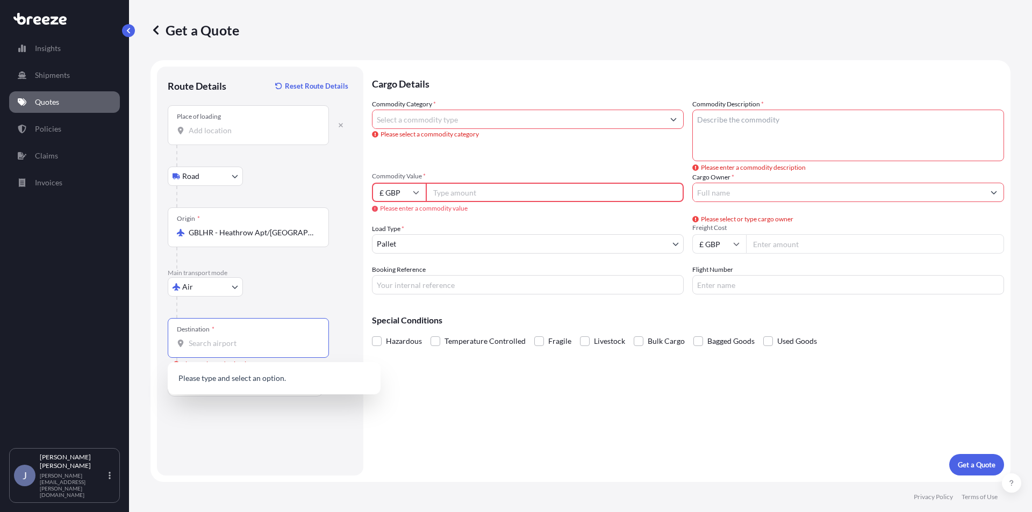
click at [244, 134] on input "Place of loading" at bounding box center [252, 130] width 127 height 11
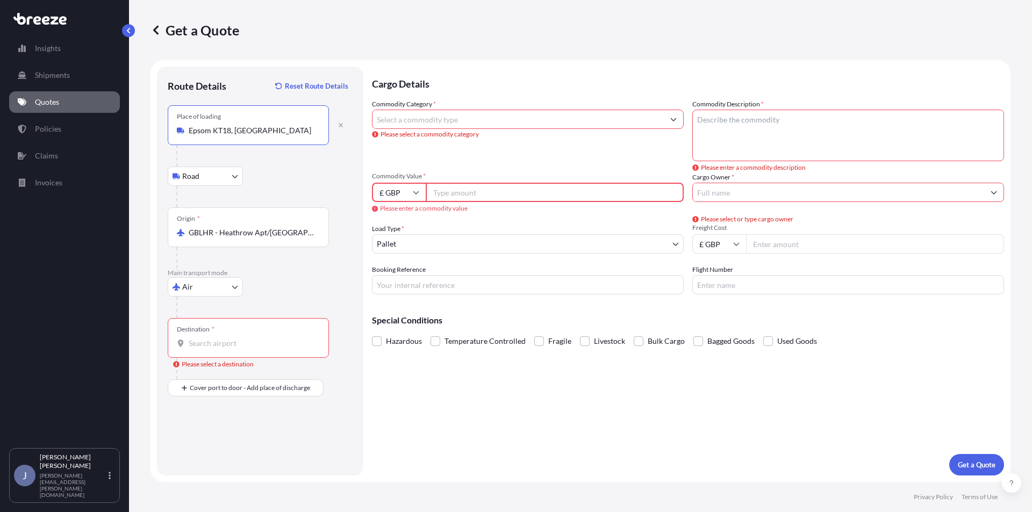
type input "Epsom KT18, [GEOGRAPHIC_DATA]"
click at [220, 358] on div "Destination * Please select a destination" at bounding box center [260, 348] width 185 height 61
click at [244, 341] on input "Destination * Please select a destination" at bounding box center [252, 343] width 127 height 11
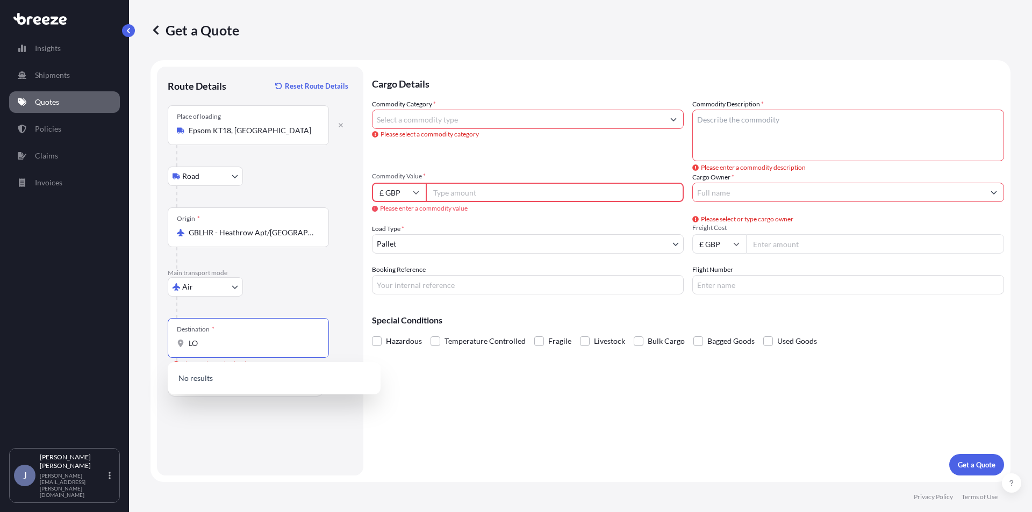
type input "L"
type input "B"
drag, startPoint x: 216, startPoint y: 348, endPoint x: 65, endPoint y: 328, distance: 152.4
click at [65, 328] on div "Insights Shipments Quotes Policies Claims Invoices J [PERSON_NAME] [PERSON_NAME…" at bounding box center [516, 256] width 1032 height 512
click at [239, 378] on span "USLAS - [GEOGRAPHIC_DATA], [GEOGRAPHIC_DATA]" at bounding box center [288, 382] width 168 height 22
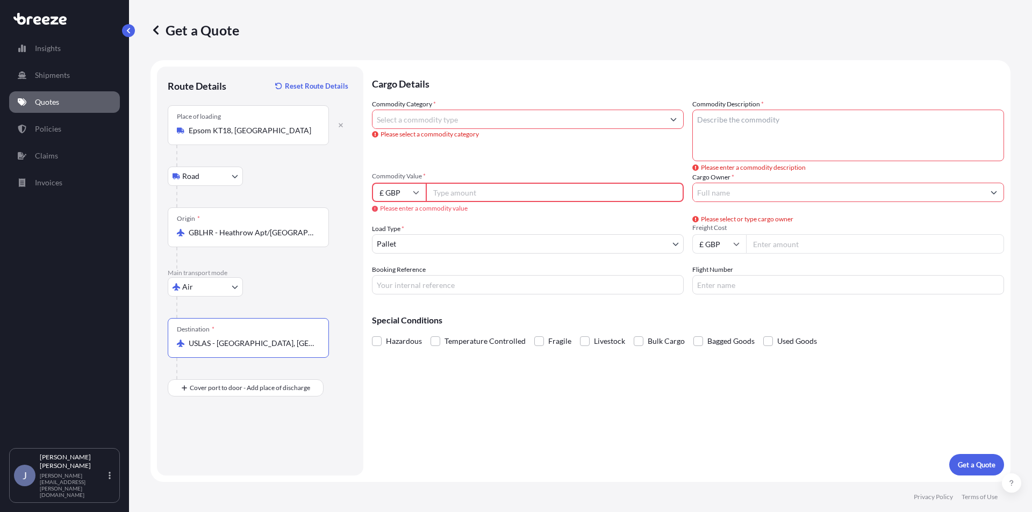
type input "USLAS - [GEOGRAPHIC_DATA], [GEOGRAPHIC_DATA]"
click at [438, 118] on input "Commodity Category *" at bounding box center [518, 119] width 291 height 19
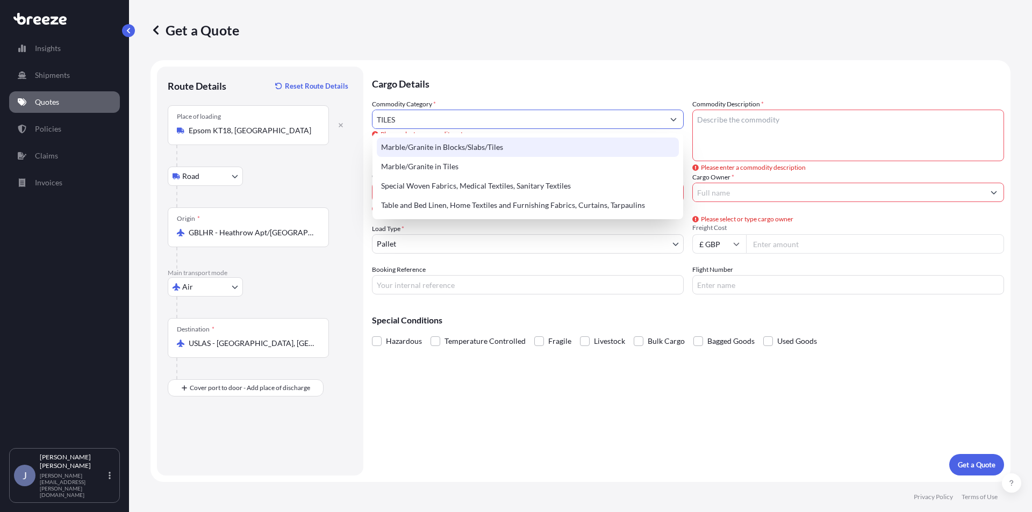
click at [471, 150] on div "Marble/Granite in Blocks/Slabs/Tiles" at bounding box center [528, 147] width 302 height 19
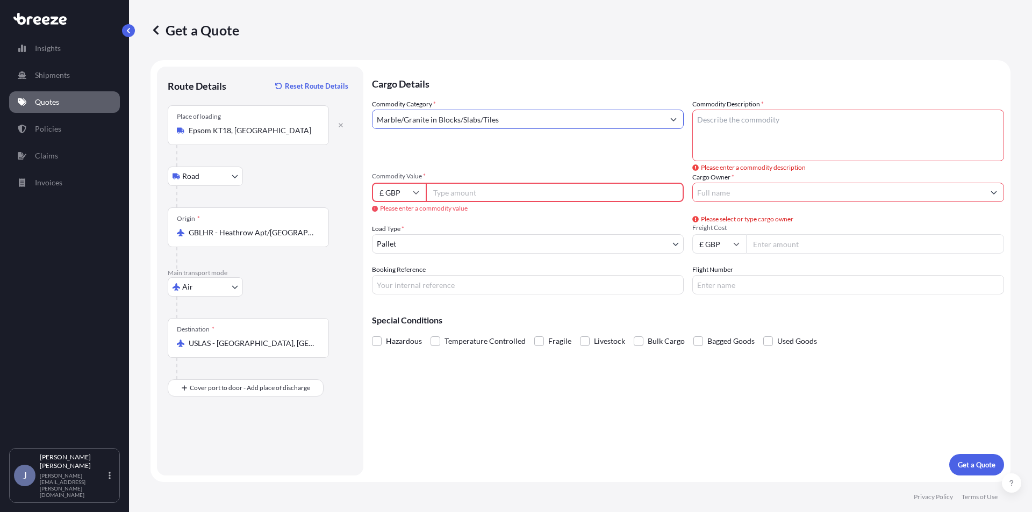
type input "Marble/Granite in Blocks/Slabs/Tiles"
click at [766, 130] on textarea "Commodity Description *" at bounding box center [849, 136] width 312 height 52
type textarea "t"
type textarea "TILES"
click at [514, 196] on input "Commodity Value *" at bounding box center [555, 192] width 258 height 19
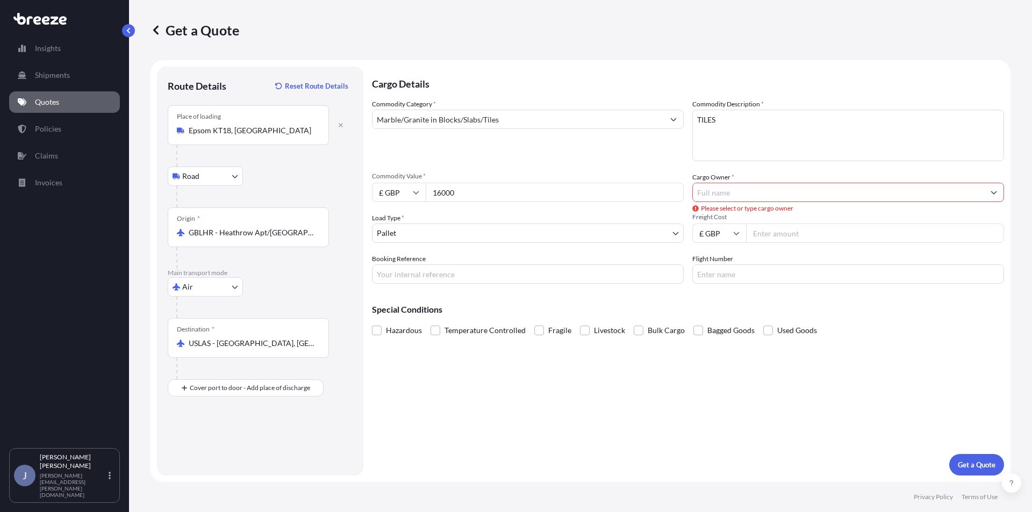
type input "16000"
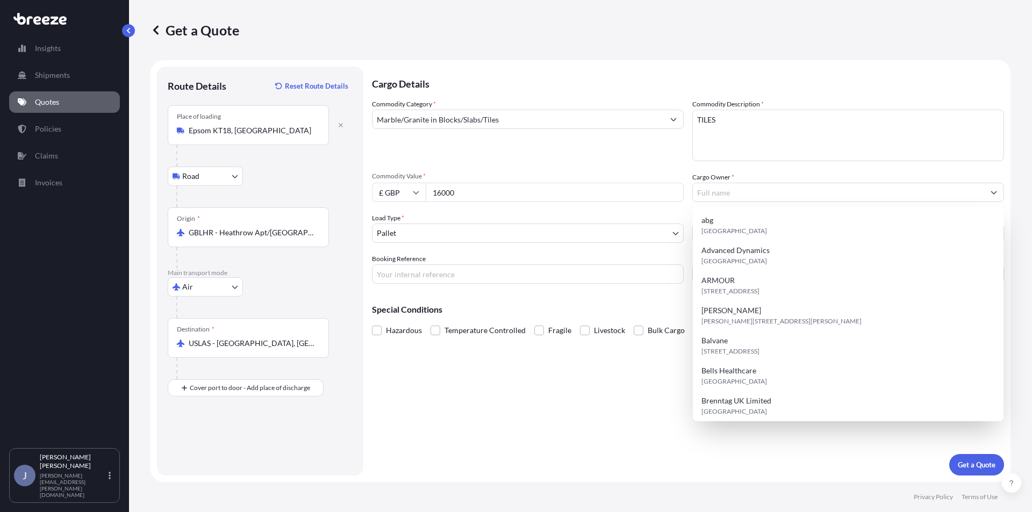
click at [635, 150] on div "Commodity Category * Marble/Granite in Blocks/Slabs/Tiles" at bounding box center [528, 130] width 312 height 62
click at [752, 191] on input "Cargo Owner *" at bounding box center [838, 192] width 291 height 19
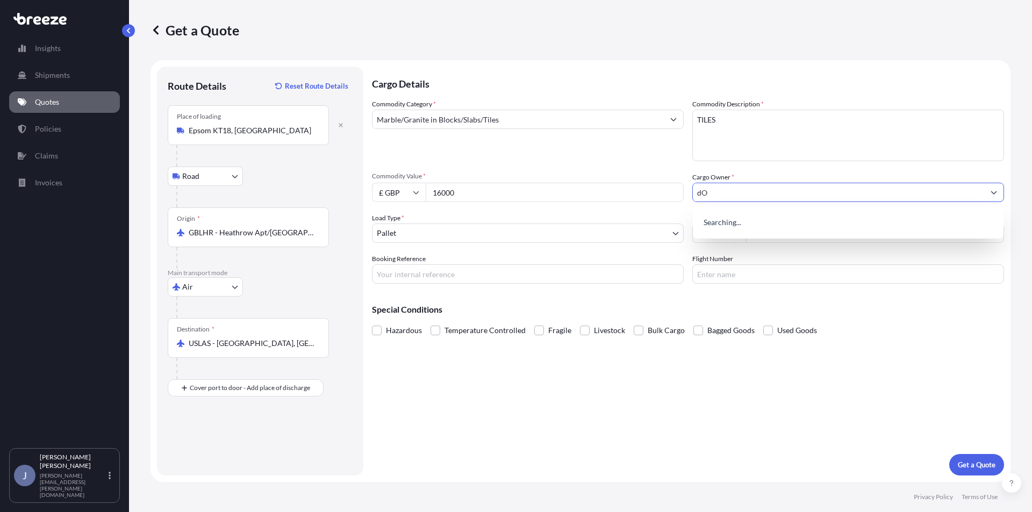
type input "d"
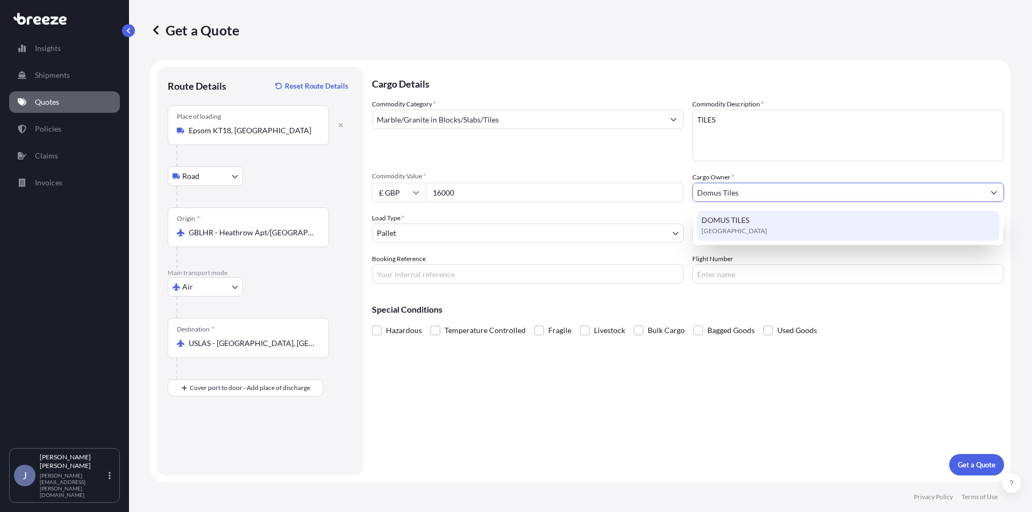
click at [758, 217] on div "DOMUS TILES [GEOGRAPHIC_DATA]" at bounding box center [848, 226] width 302 height 30
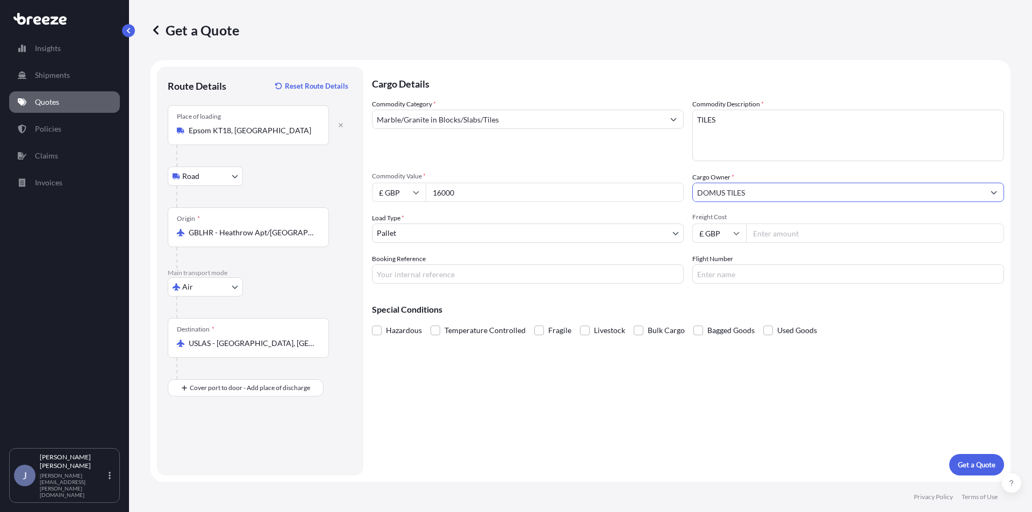
type input "DOMUS TILES"
click at [821, 235] on input "Freight Cost" at bounding box center [875, 233] width 258 height 19
type input "570.00"
click at [668, 402] on div "Cargo Details Commodity Category * Marble/Granite in Blocks/Slabs/Tiles Commodi…" at bounding box center [688, 271] width 632 height 409
click at [974, 458] on button "Get a Quote" at bounding box center [977, 465] width 55 height 22
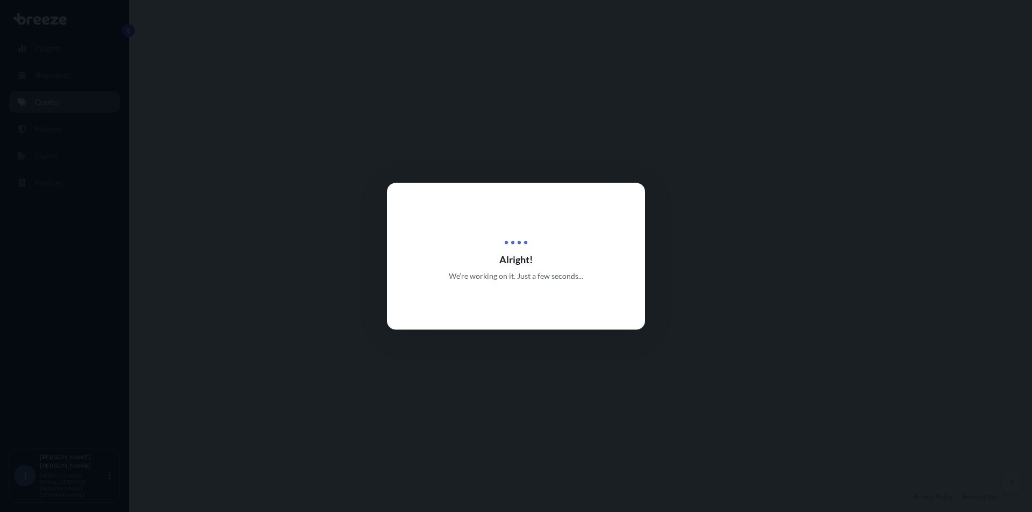
select select "Road"
select select "Air"
select select "1"
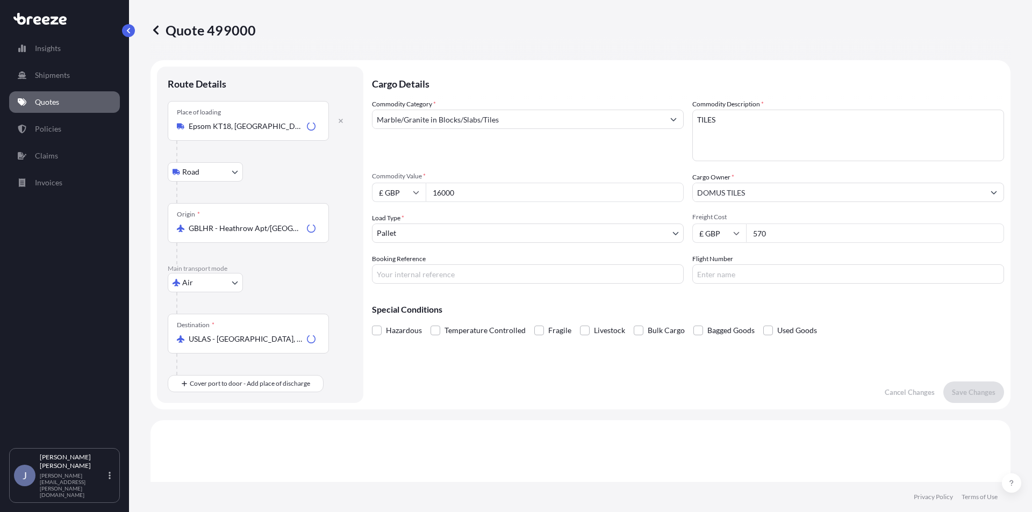
scroll to position [367, 0]
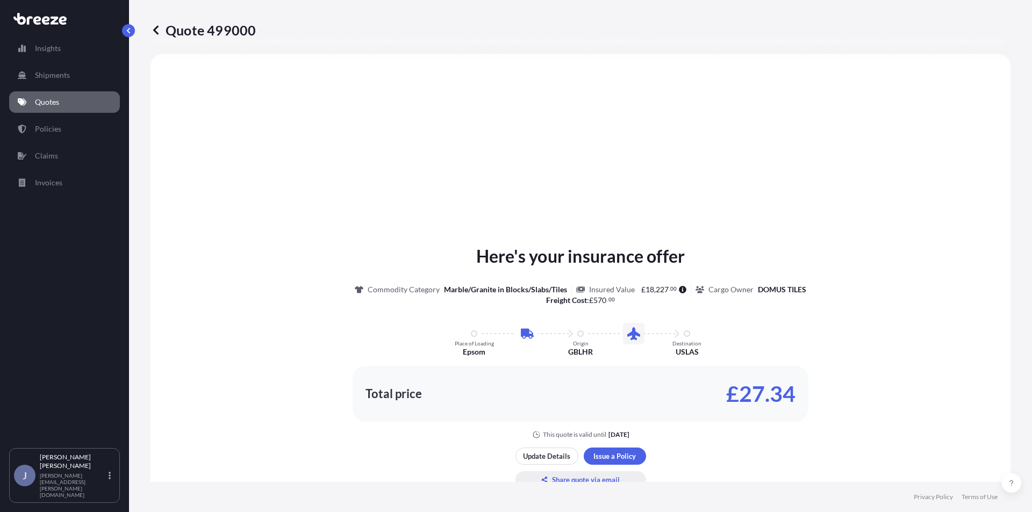
click at [567, 481] on p "Share quote via email" at bounding box center [586, 480] width 68 height 11
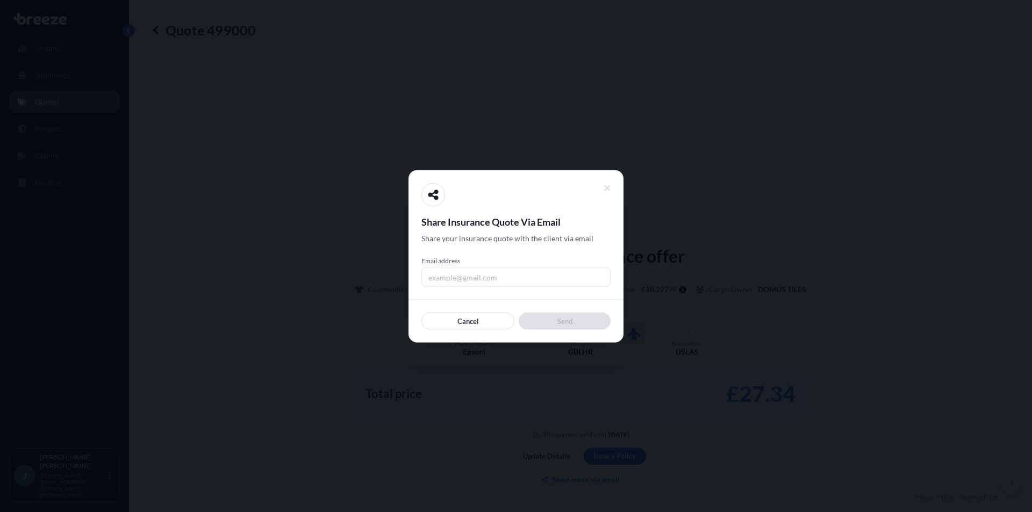
click at [463, 275] on input "Email address" at bounding box center [516, 276] width 189 height 19
type input "[EMAIL_ADDRESS][DOMAIN_NAME]"
click at [567, 330] on div "Share Insurance Quote Via Email Share your insurance quote with the client via …" at bounding box center [516, 256] width 215 height 173
